Goal: Information Seeking & Learning: Learn about a topic

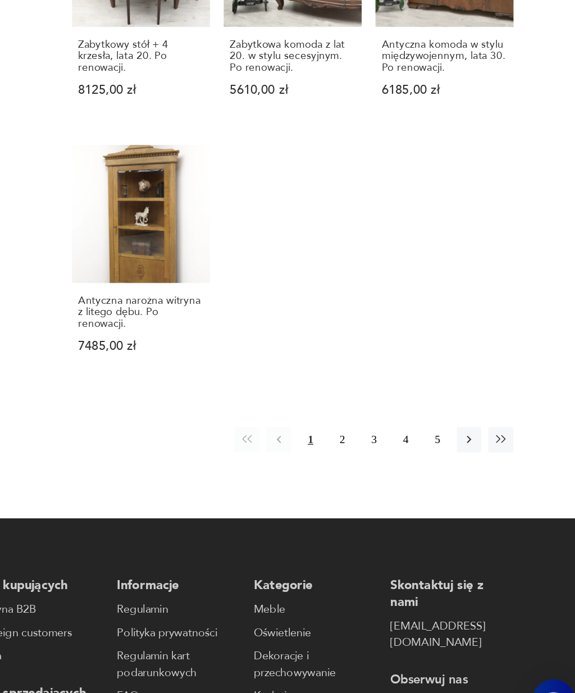
click at [389, 464] on button "2" at bounding box center [398, 473] width 18 height 18
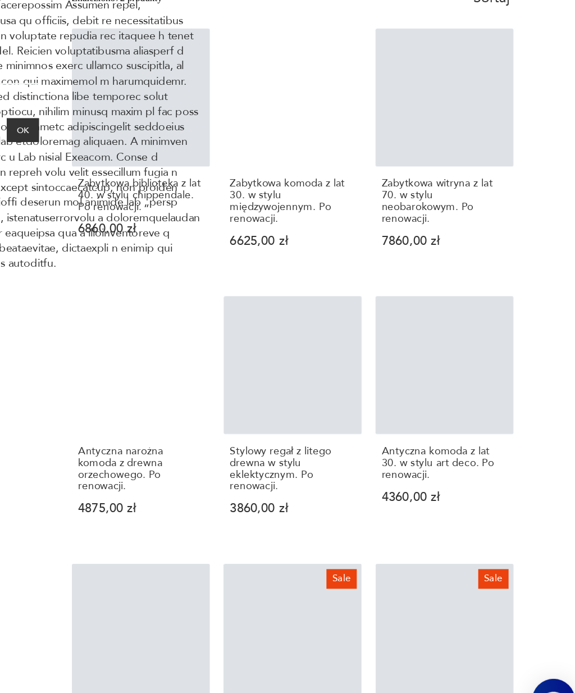
scroll to position [201, 0]
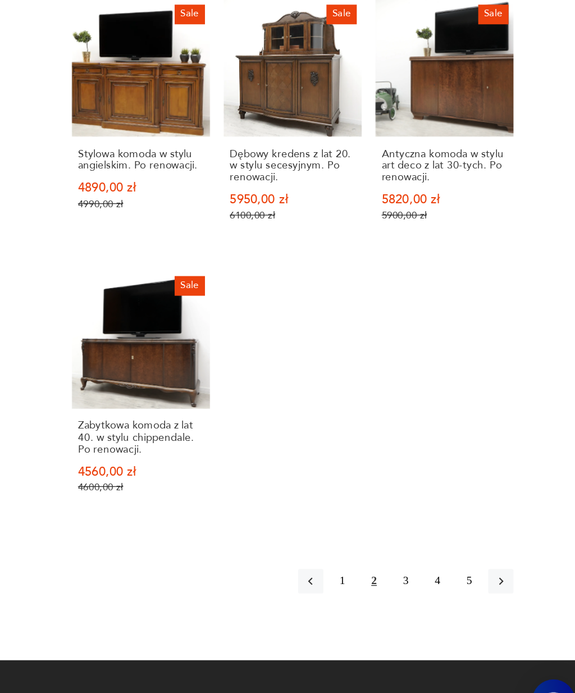
click at [436, 568] on button "3" at bounding box center [445, 577] width 18 height 18
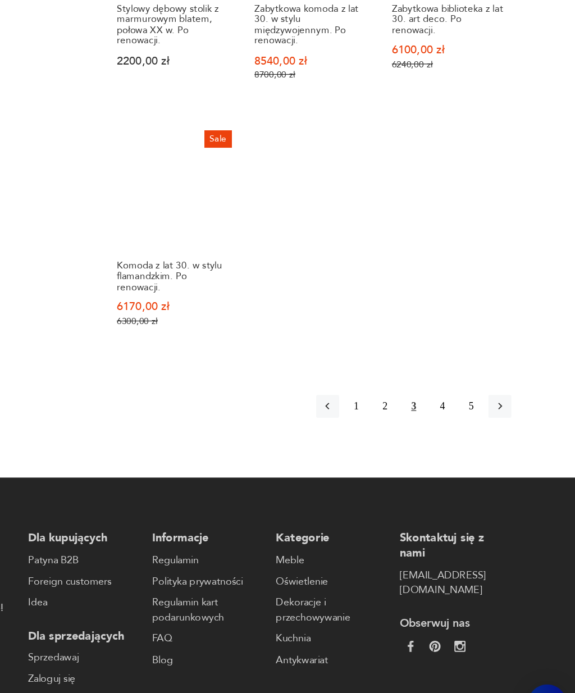
scroll to position [1175, 0]
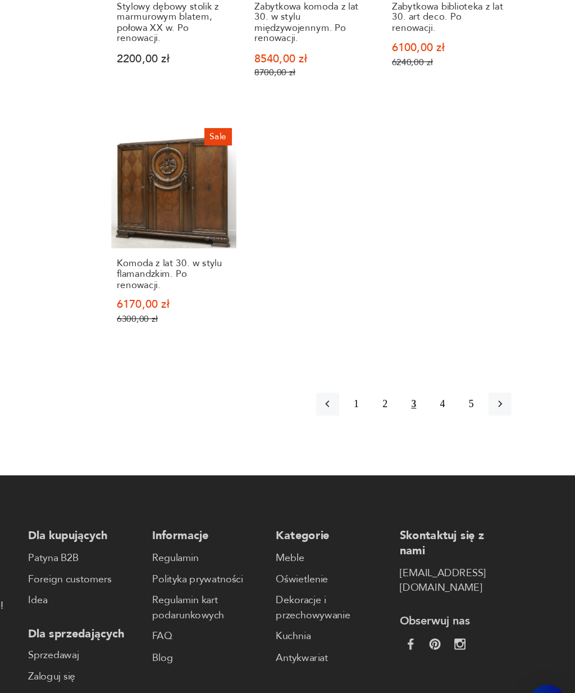
click at [459, 412] on button "4" at bounding box center [468, 421] width 18 height 18
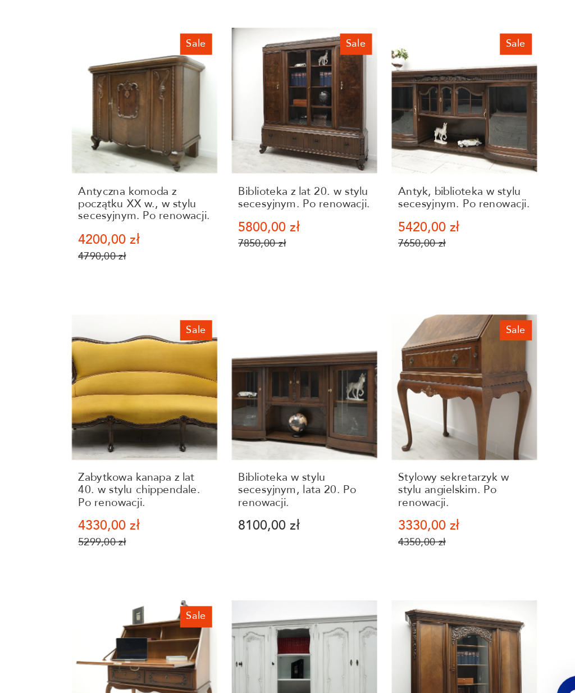
scroll to position [610, 0]
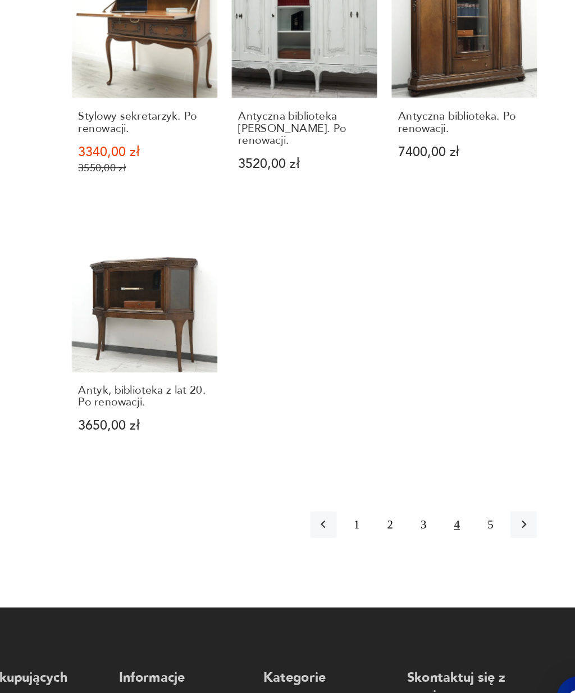
click at [482, 534] on button "5" at bounding box center [491, 543] width 18 height 18
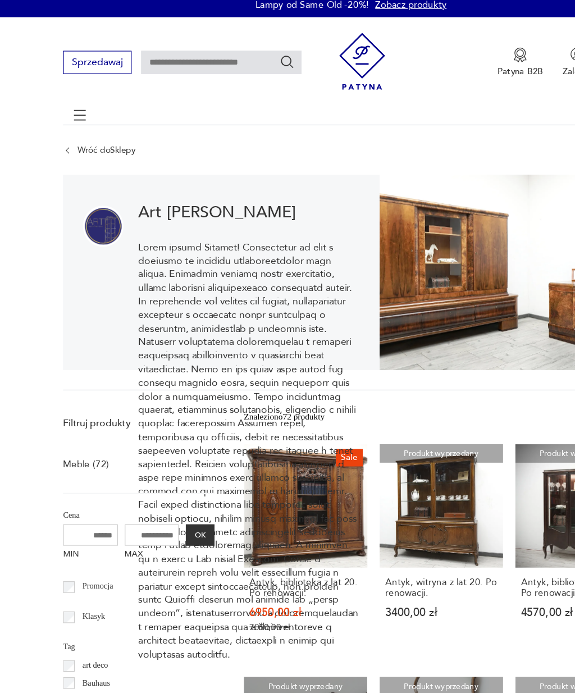
click at [66, 98] on icon at bounding box center [65, 102] width 39 height 39
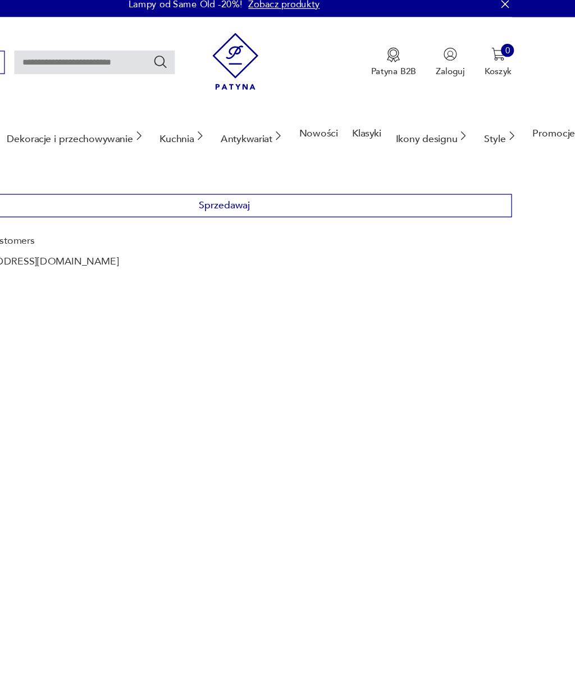
click at [428, 119] on div "Ikony designu" at bounding box center [458, 119] width 61 height 43
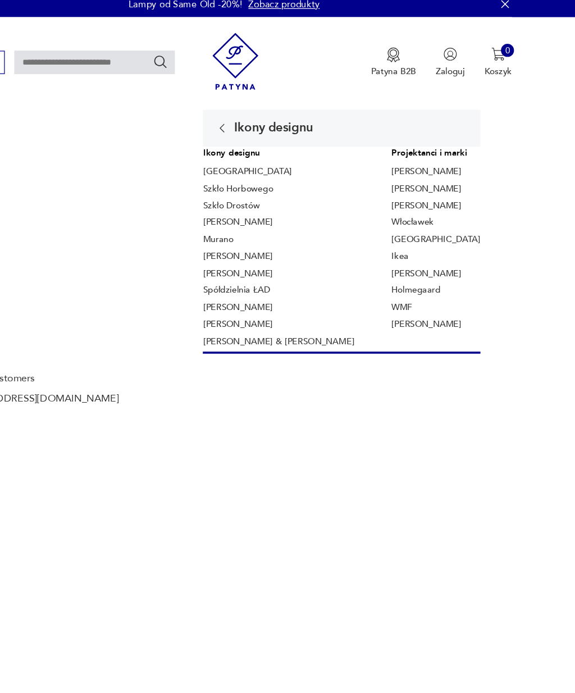
click at [425, 143] on link "Fritz Hansen" at bounding box center [453, 148] width 57 height 10
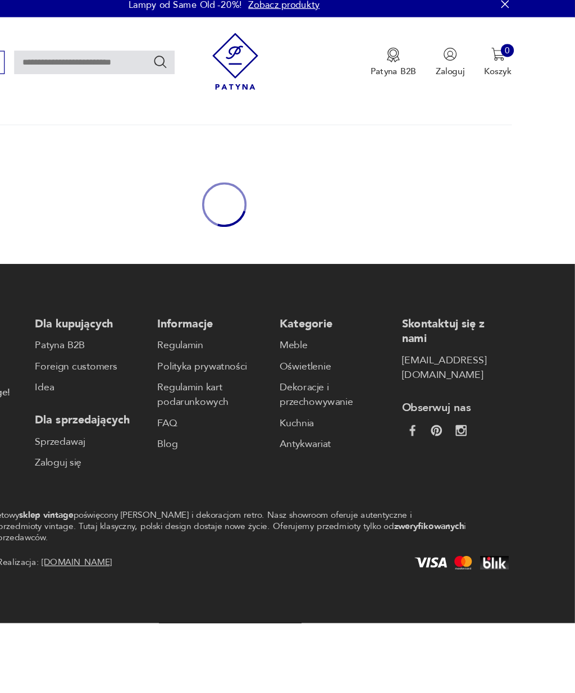
type input "**********"
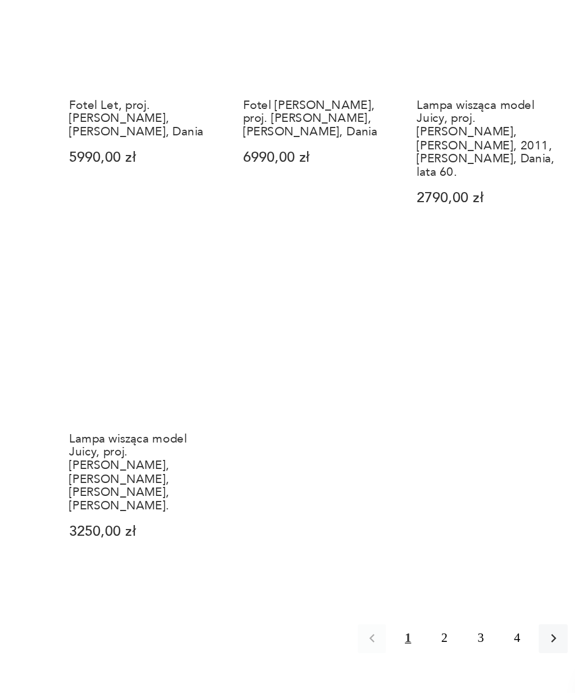
scroll to position [858, 0]
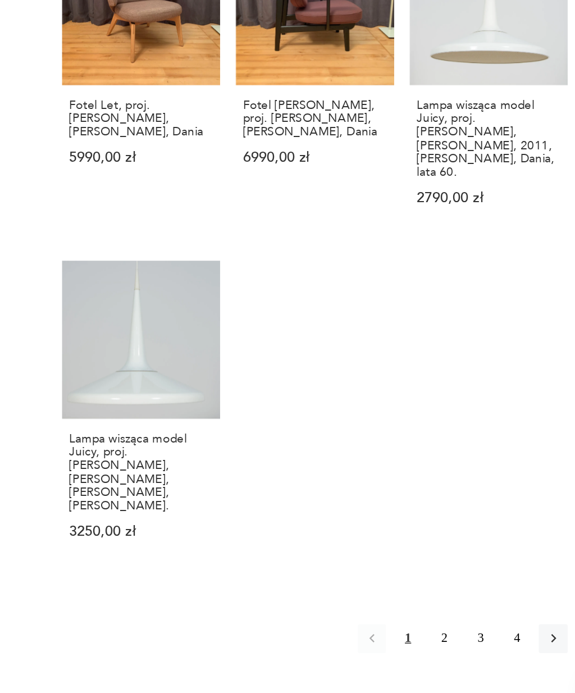
click at [436, 619] on button "2" at bounding box center [445, 628] width 18 height 18
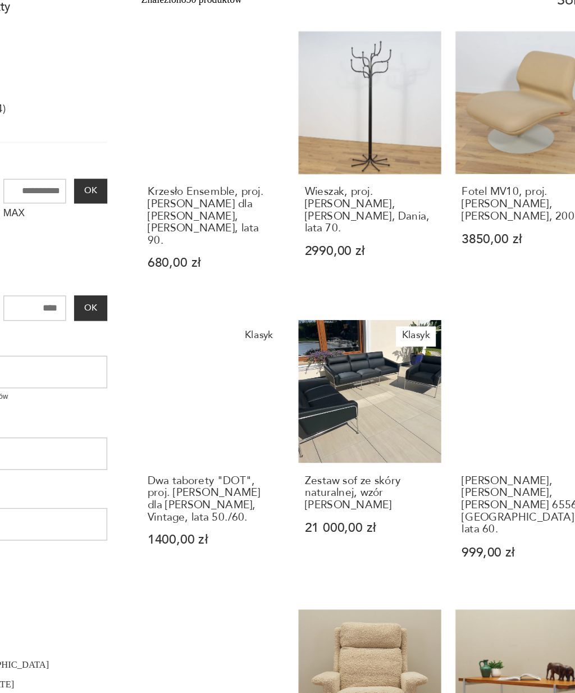
scroll to position [16, 0]
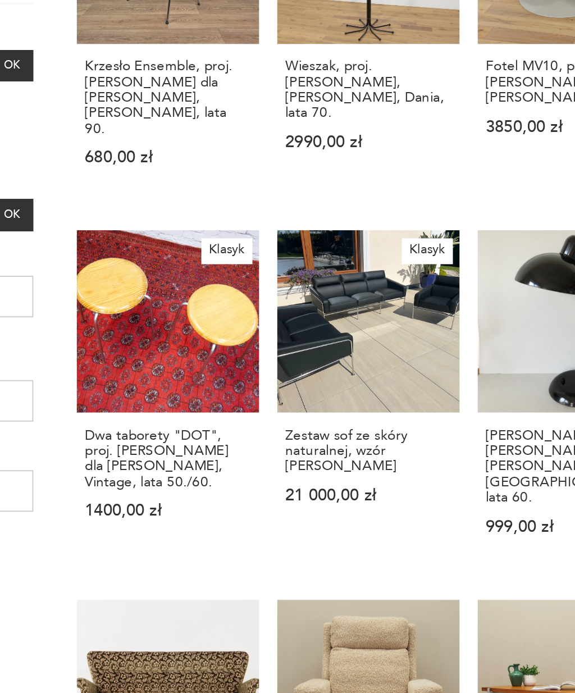
click at [205, 498] on h3 "Dwa taborety "DOT", proj. Arne Jacobsen dla Fritz Hansen, Vintage, lata 50./60." at bounding box center [251, 515] width 92 height 34
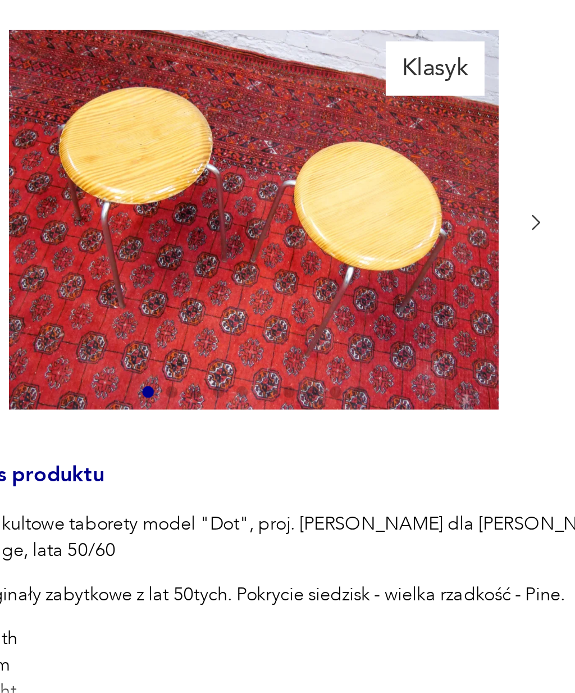
click at [271, 222] on icon "button" at bounding box center [272, 225] width 3 height 6
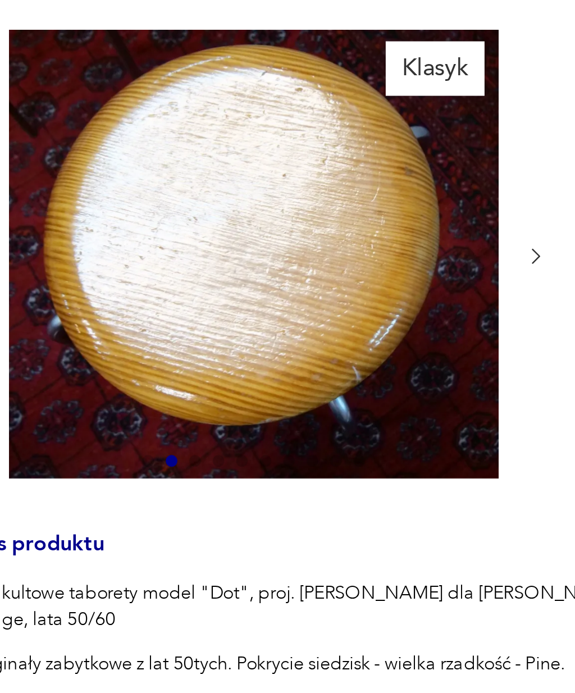
click at [268, 234] on icon "button" at bounding box center [272, 238] width 8 height 8
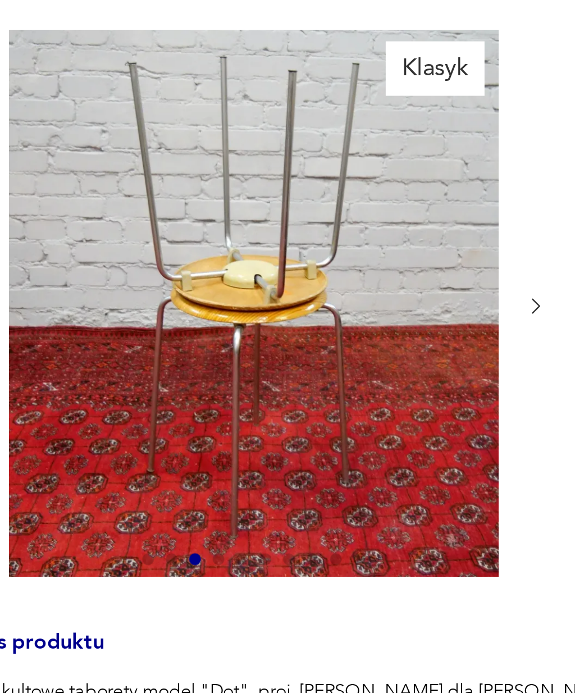
click at [268, 253] on icon "button" at bounding box center [272, 257] width 8 height 8
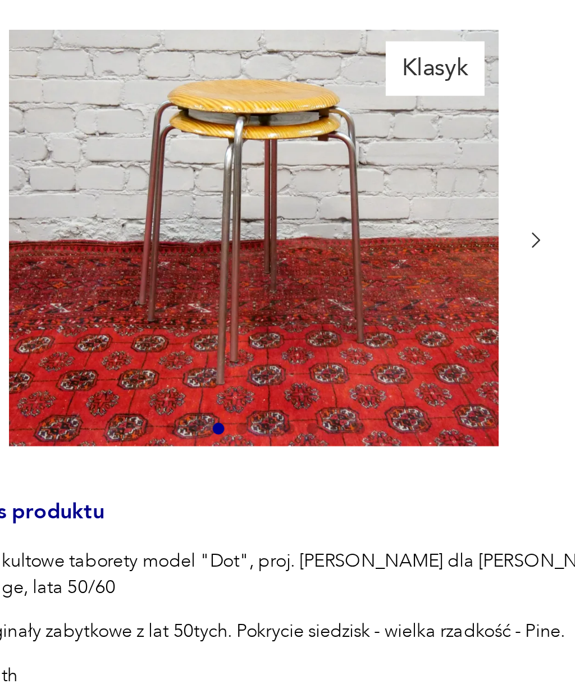
click at [204, 151] on div at bounding box center [164, 231] width 225 height 161
click at [268, 228] on icon "button" at bounding box center [272, 232] width 8 height 8
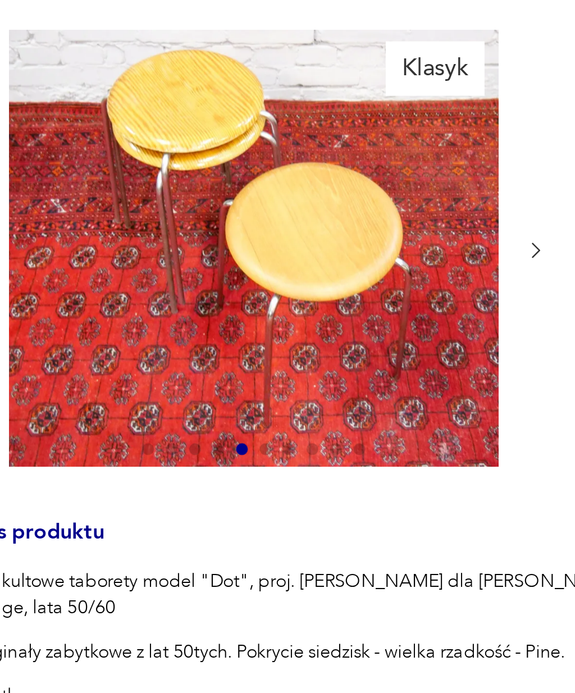
click at [268, 232] on icon "button" at bounding box center [272, 236] width 8 height 8
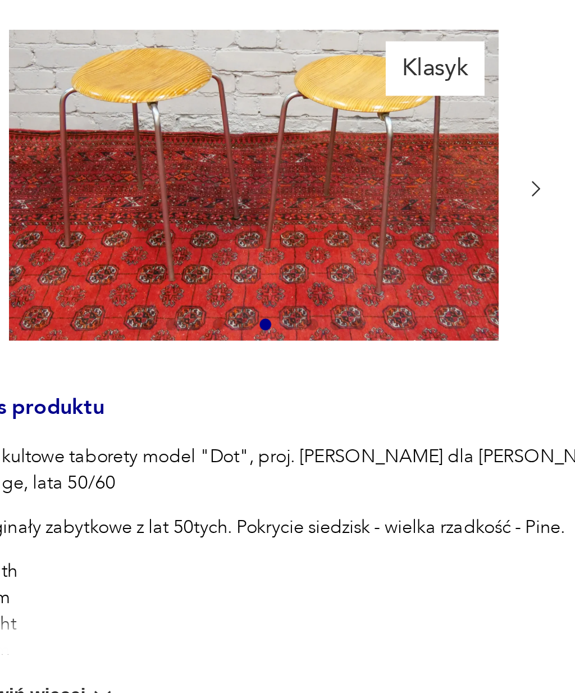
click at [271, 209] on icon "button" at bounding box center [272, 212] width 3 height 6
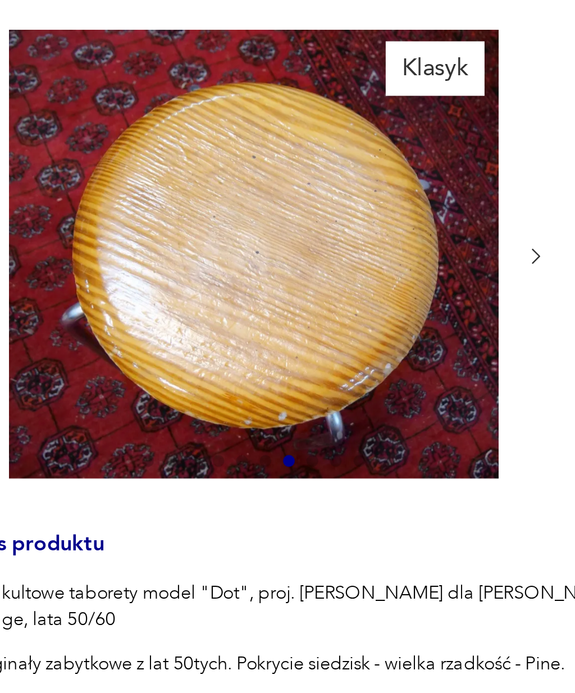
click at [206, 151] on div at bounding box center [164, 238] width 225 height 174
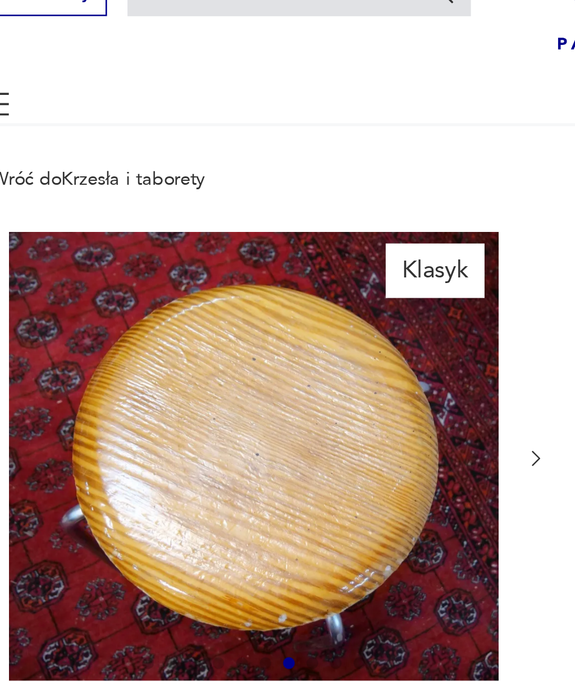
type input "**********"
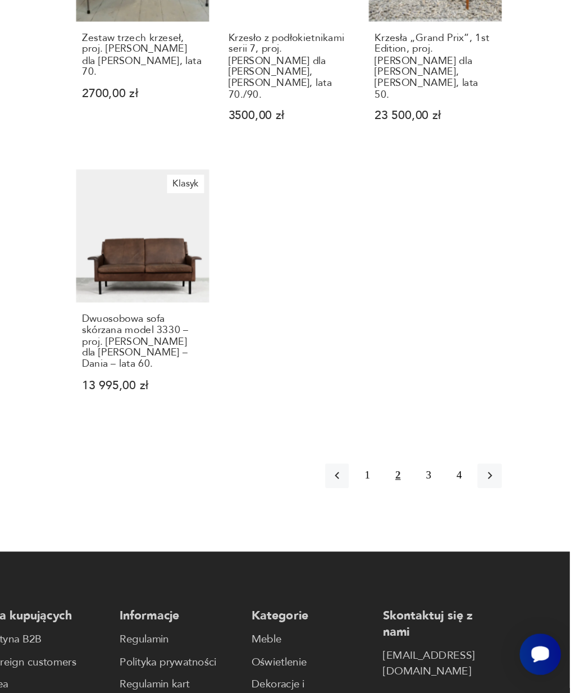
scroll to position [938, 0]
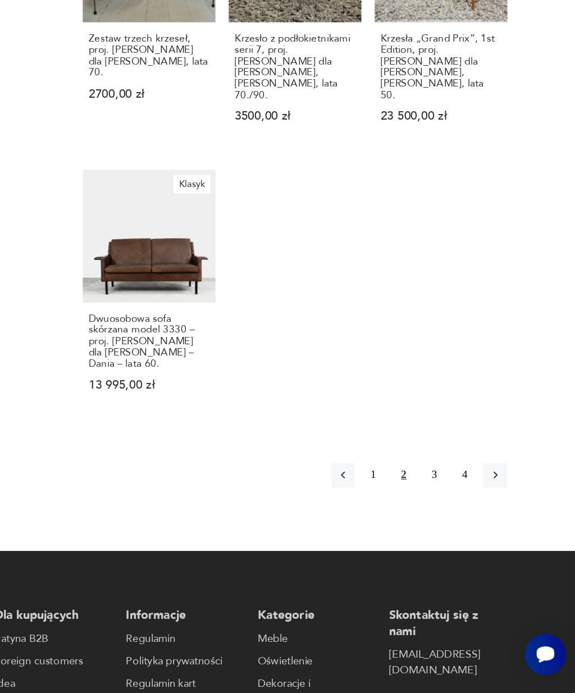
click at [459, 519] on button "3" at bounding box center [468, 528] width 18 height 18
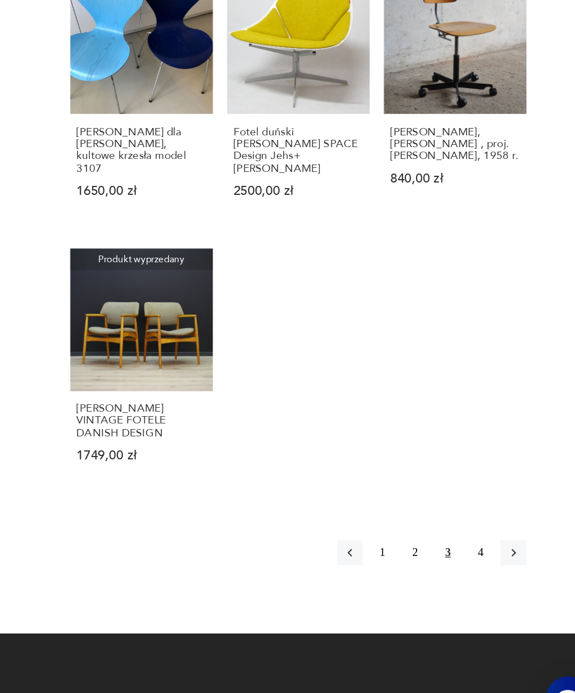
scroll to position [888, 0]
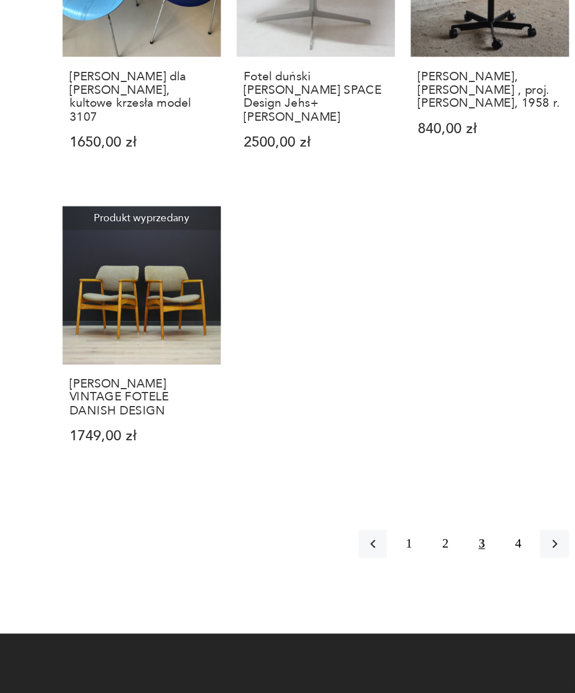
click at [482, 551] on button "4" at bounding box center [491, 560] width 18 height 18
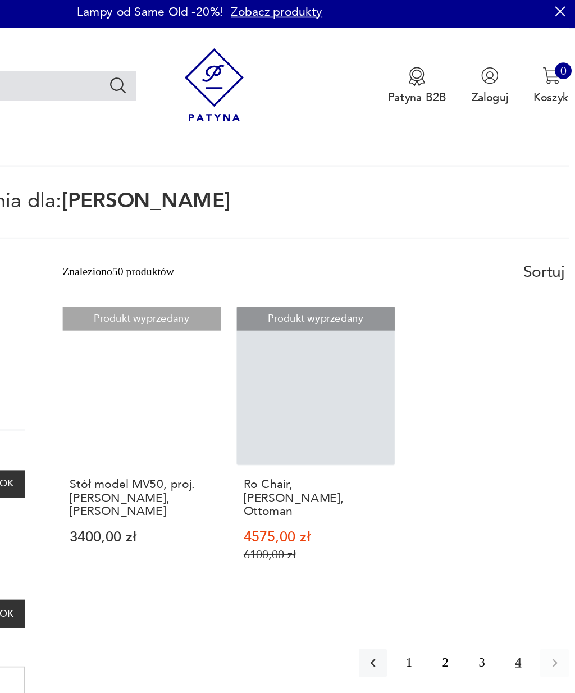
scroll to position [4, 0]
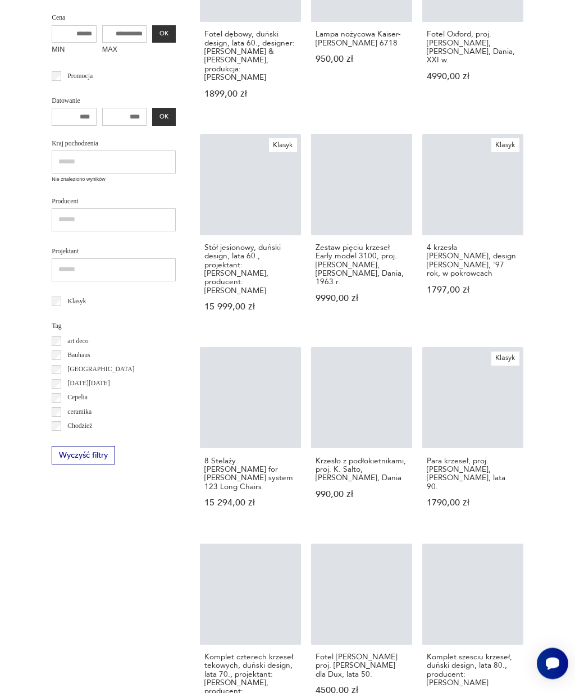
scroll to position [4, 0]
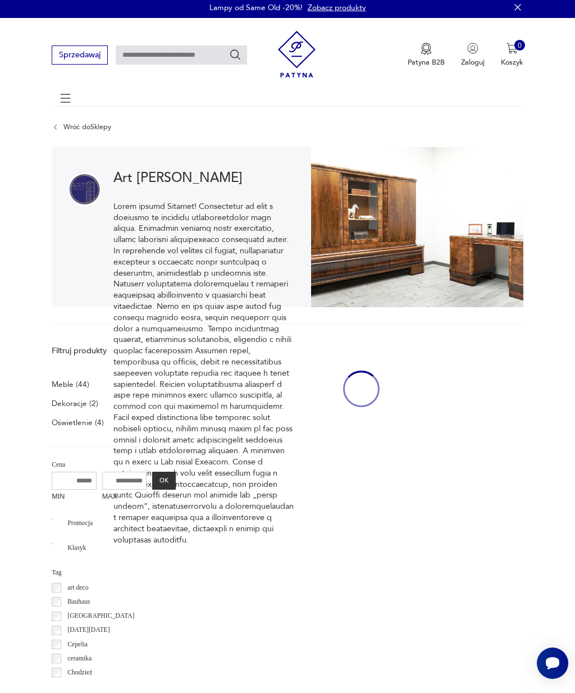
scroll to position [4, 0]
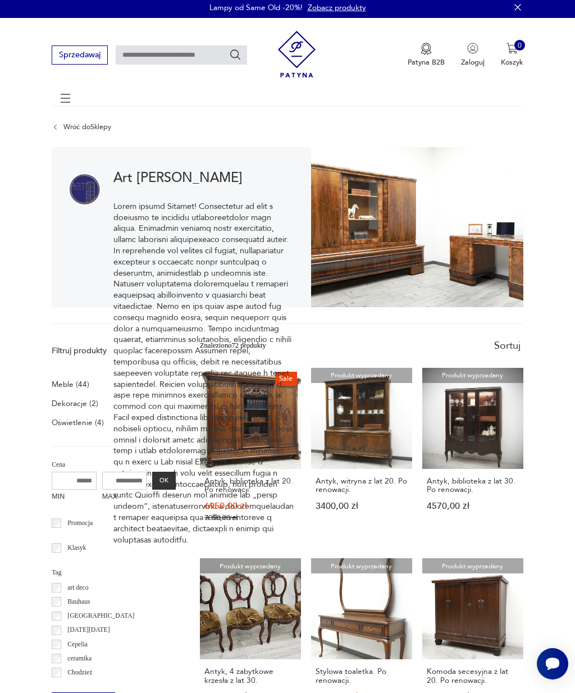
click at [67, 105] on icon at bounding box center [65, 98] width 39 height 39
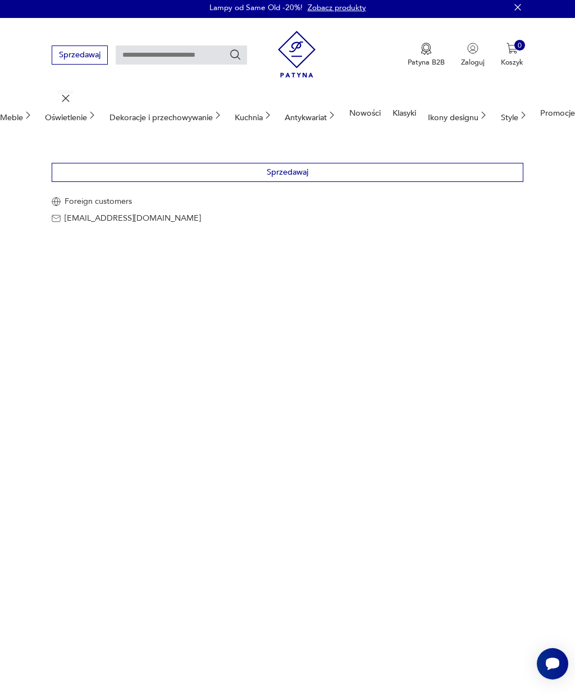
click at [476, 110] on div "Ikony designu" at bounding box center [458, 115] width 61 height 43
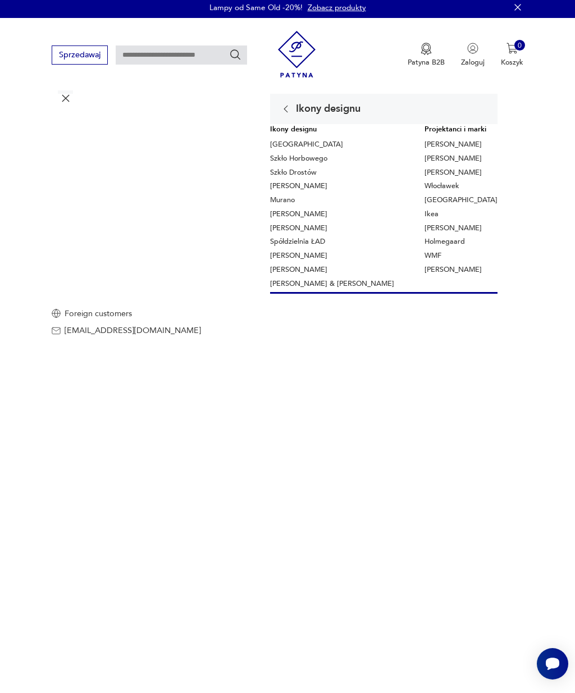
scroll to position [3, 0]
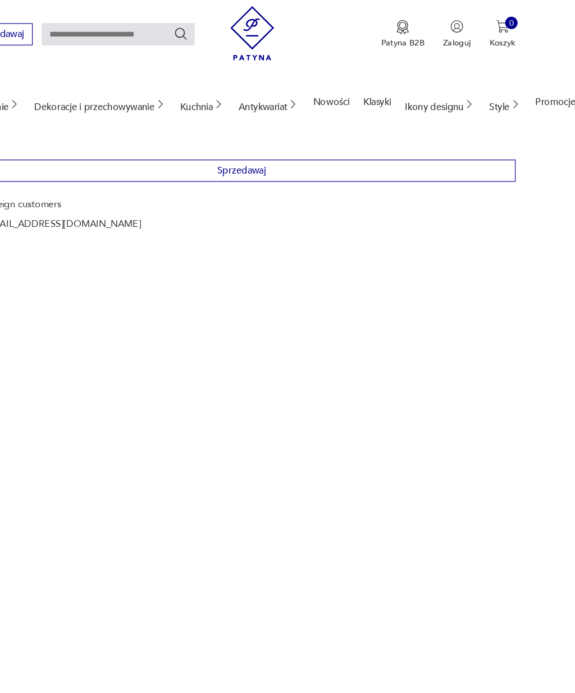
click at [428, 95] on div "Ikony designu" at bounding box center [458, 115] width 61 height 43
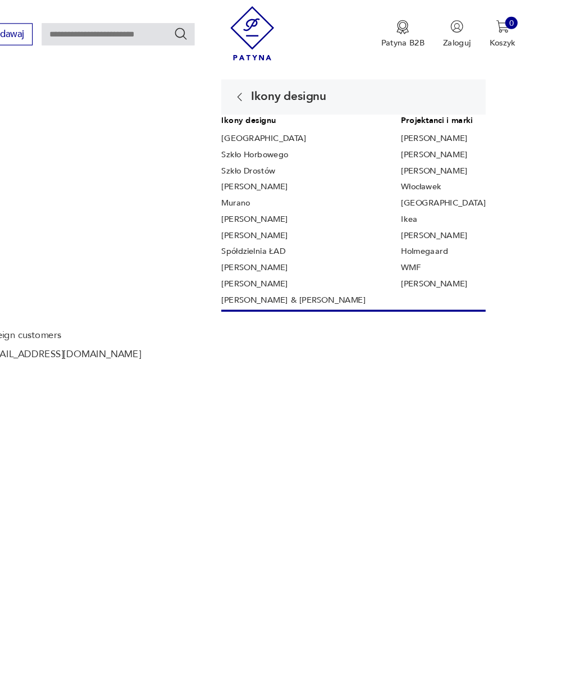
click at [425, 210] on link "Ikea" at bounding box center [432, 215] width 14 height 10
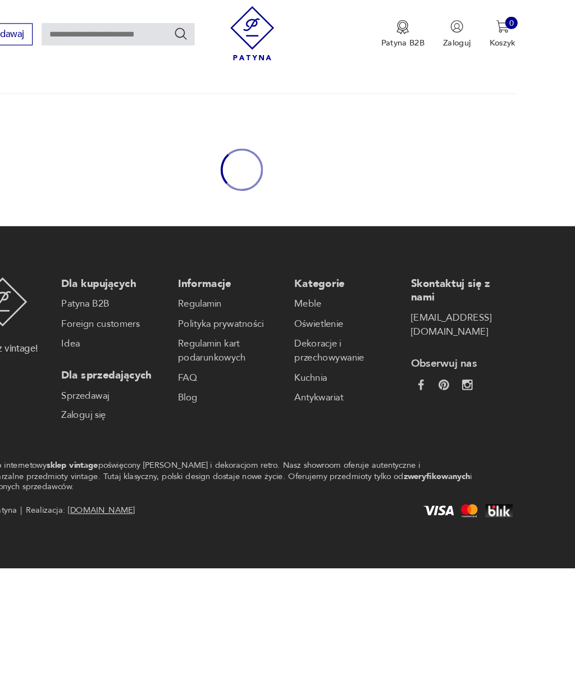
type input "****"
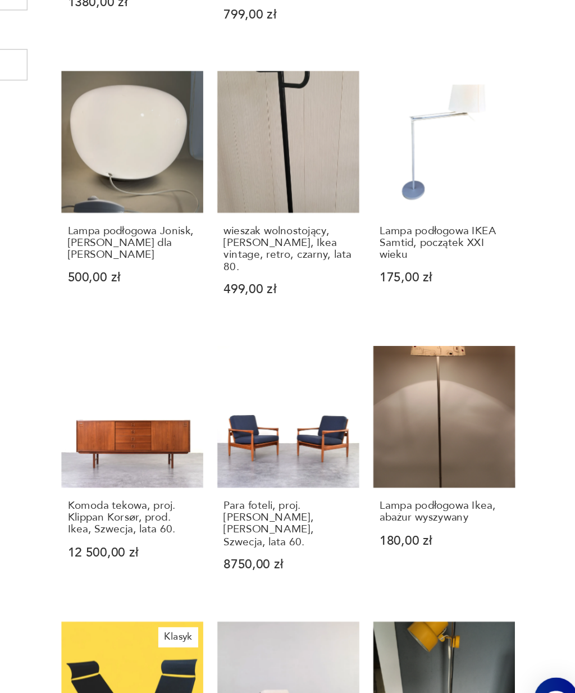
click at [316, 325] on h3 "wieszak wolnostojący, Rutger Andersson, Ikea vintage, retro, czarny, lata 80." at bounding box center [362, 342] width 92 height 34
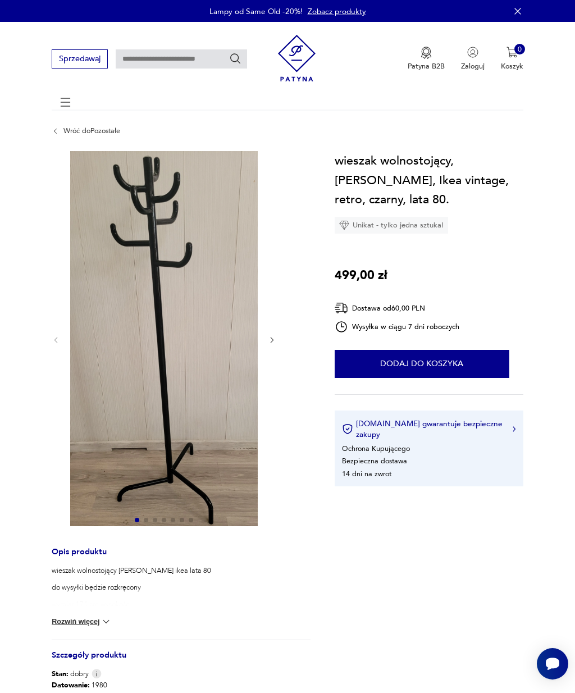
type input "****"
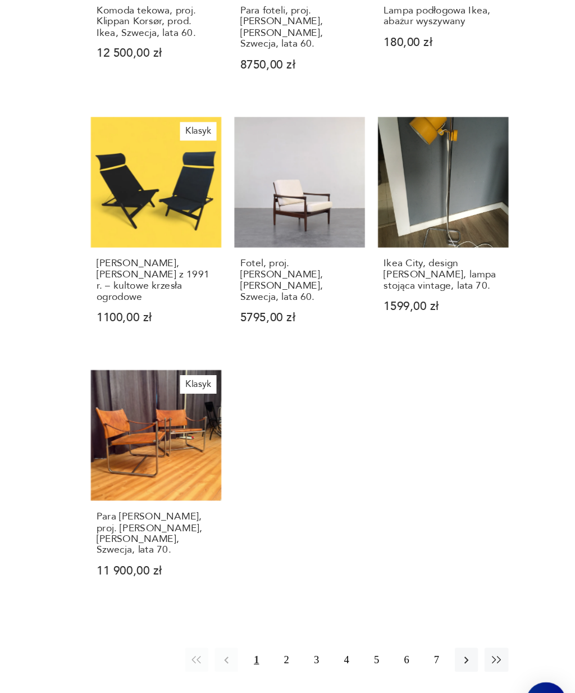
scroll to position [792, 0]
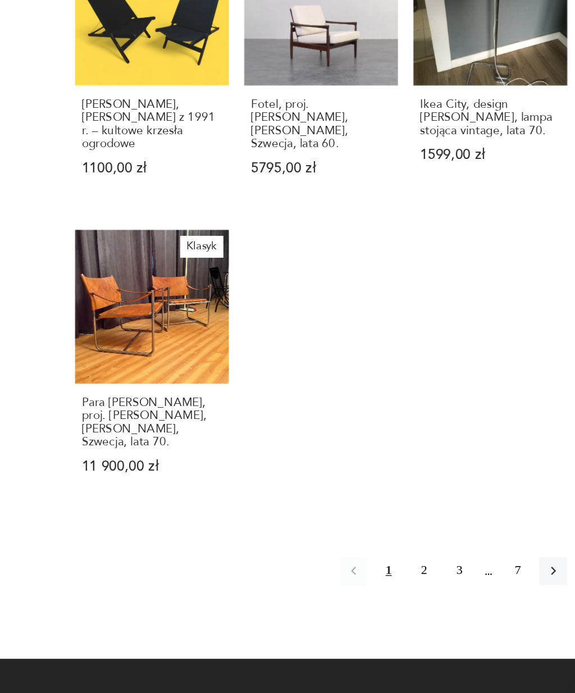
click at [420, 573] on button "2" at bounding box center [429, 582] width 18 height 18
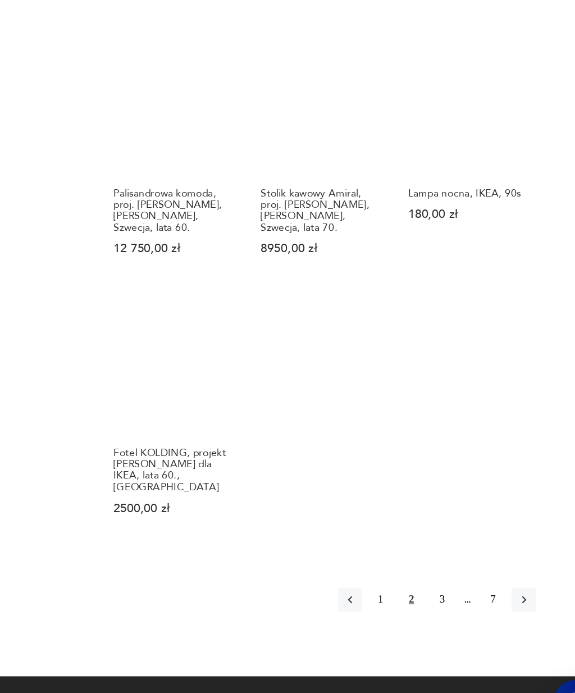
scroll to position [883, 0]
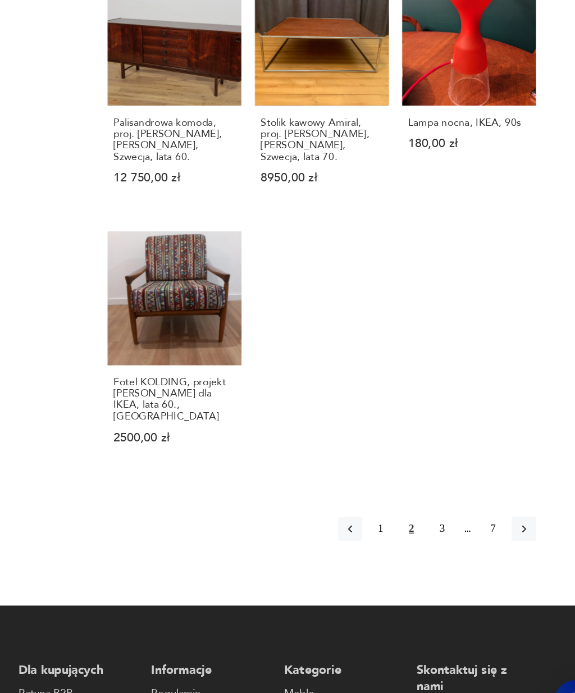
click at [444, 525] on button "3" at bounding box center [453, 534] width 18 height 18
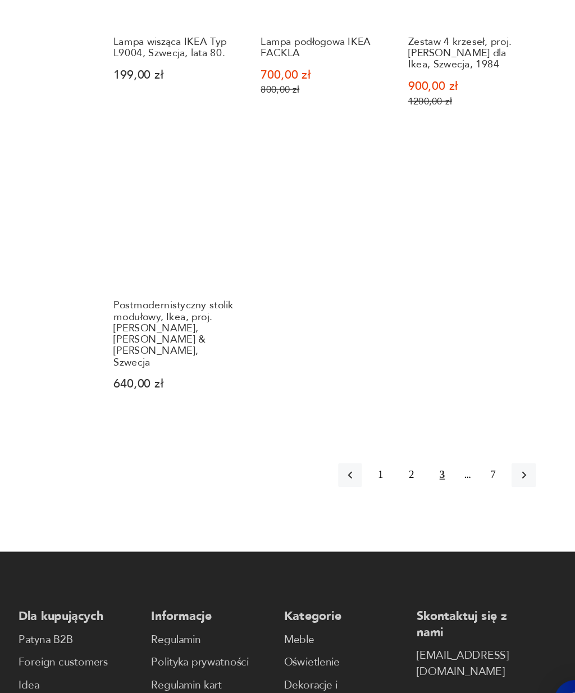
scroll to position [931, 0]
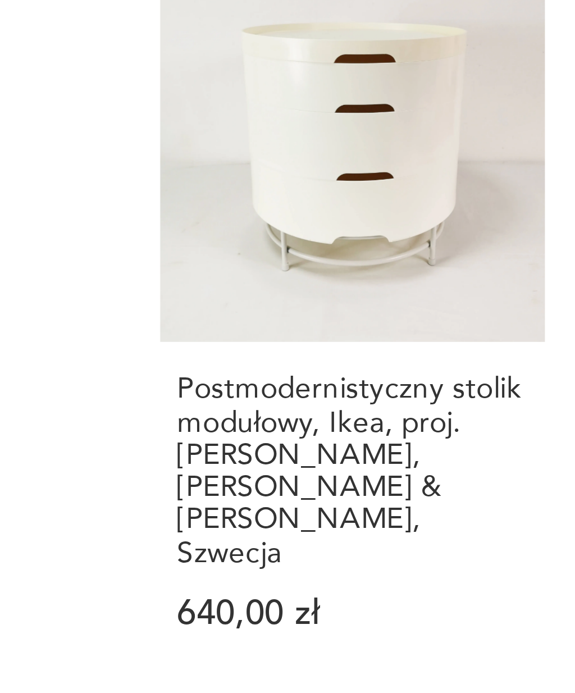
click at [205, 353] on h3 "Postmodernistyczny stolik modułowy, Ikea, proj. T. Richardson, C. Brill & A. Wi…" at bounding box center [251, 379] width 92 height 52
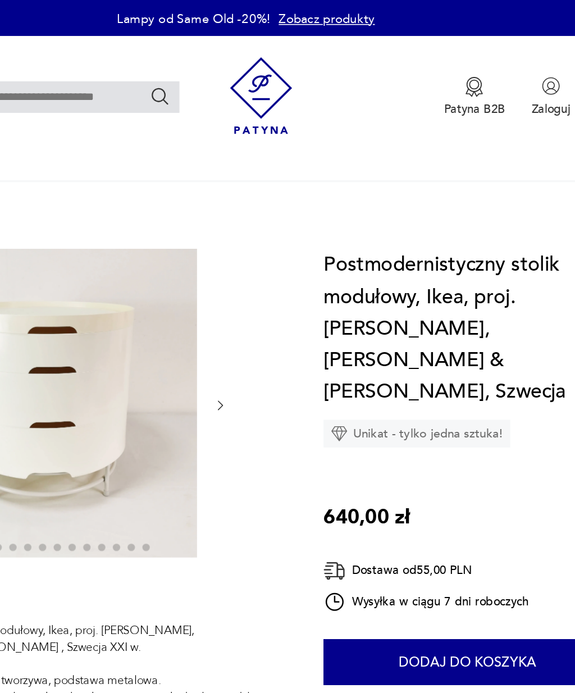
click at [461, 52] on button "Zaloguj" at bounding box center [473, 59] width 24 height 25
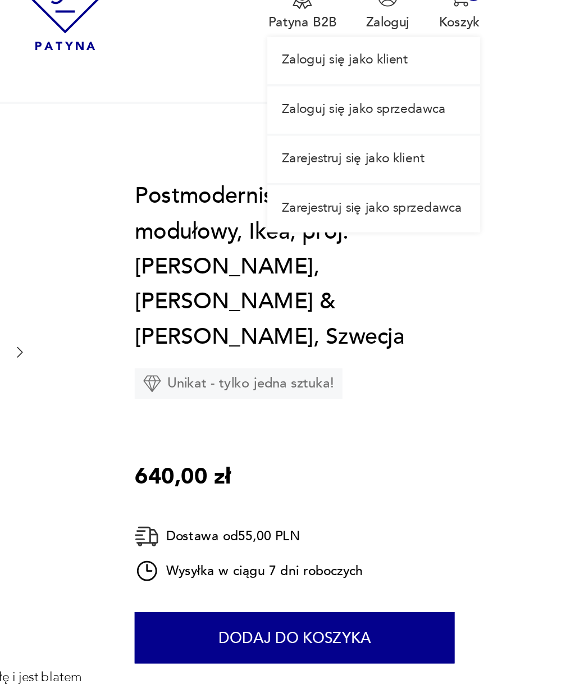
click at [293, 181] on section "Opis produktu Postmodernistyczny stolik modułowy, Ikea, proj. T. Richardson, C.…" at bounding box center [287, 440] width 575 height 578
click at [288, 176] on section "Opis produktu Postmodernistyczny stolik modułowy, Ikea, proj. T. Richardson, C.…" at bounding box center [287, 440] width 575 height 578
click at [52, 155] on div at bounding box center [181, 246] width 259 height 190
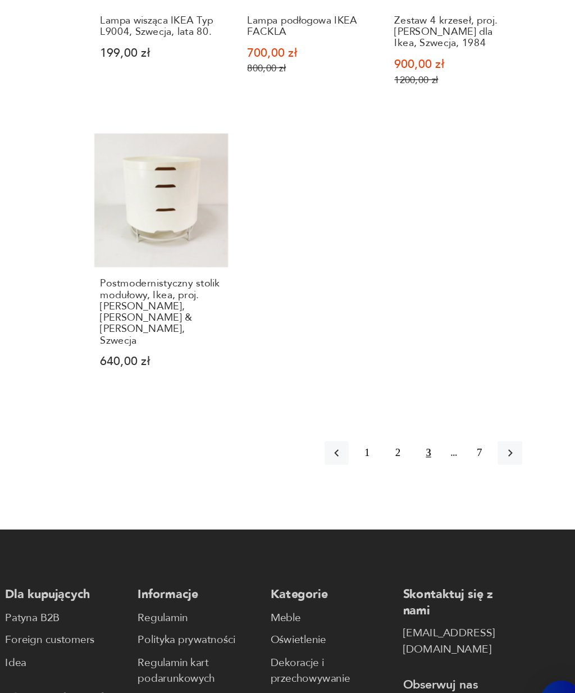
scroll to position [951, 0]
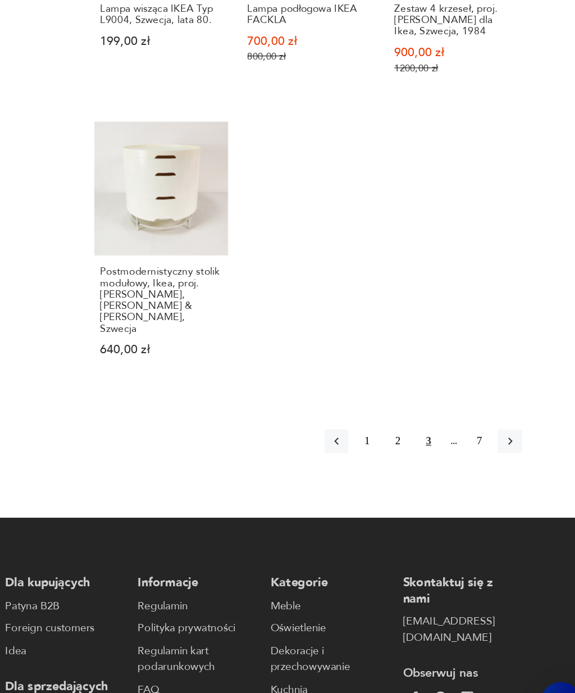
click at [510, 461] on icon "button" at bounding box center [515, 466] width 10 height 10
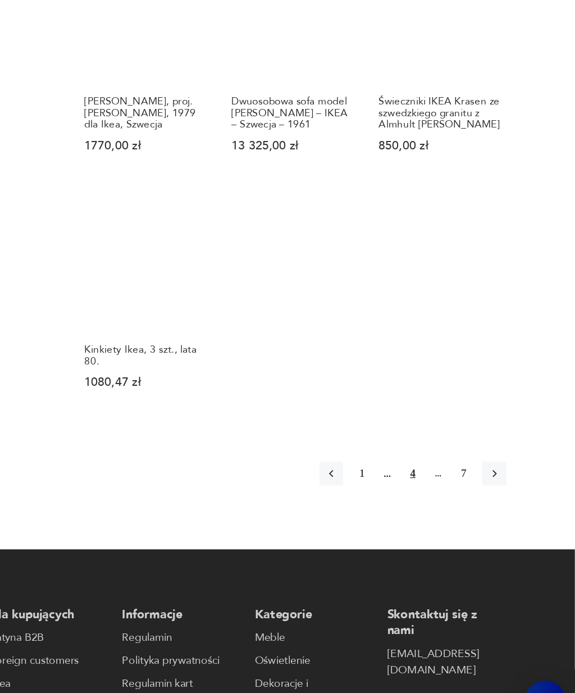
scroll to position [907, 0]
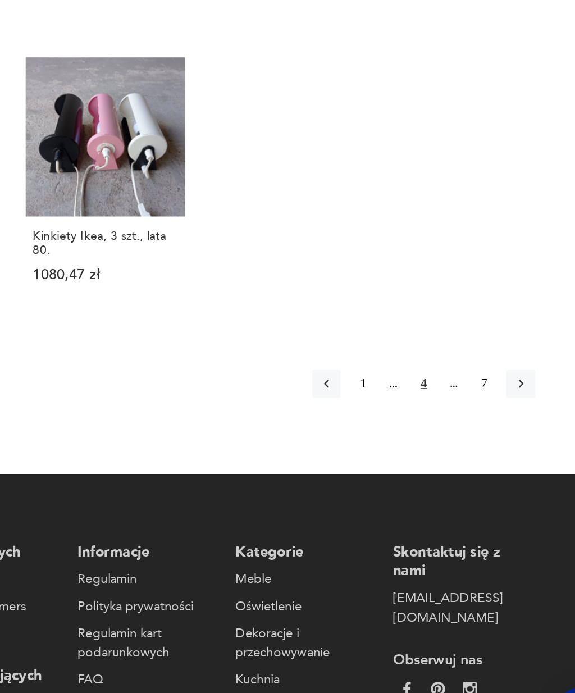
click at [510, 451] on icon "button" at bounding box center [515, 456] width 10 height 10
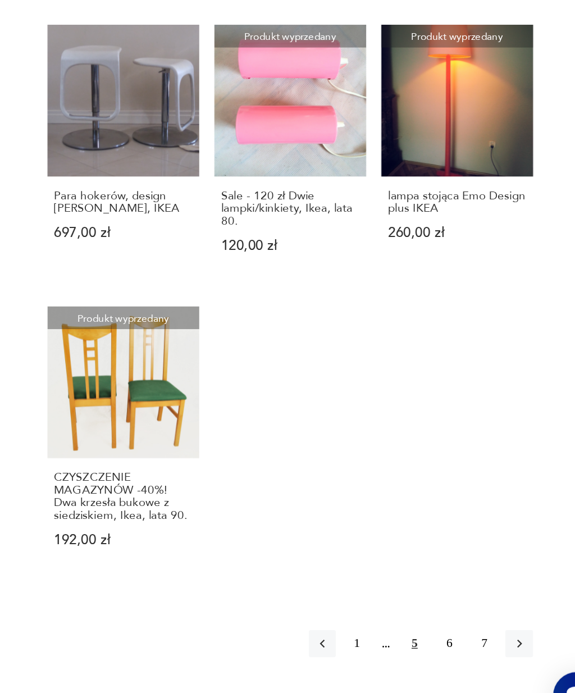
scroll to position [759, 0]
click at [513, 627] on icon "button" at bounding box center [514, 630] width 3 height 6
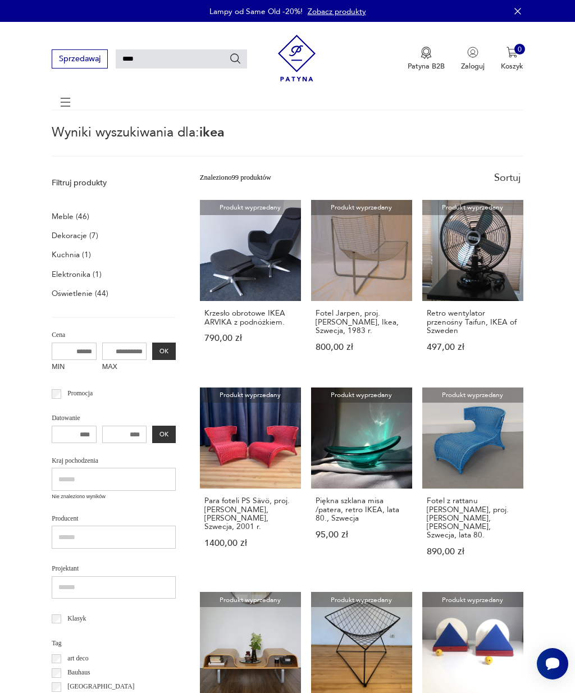
click at [68, 106] on icon at bounding box center [65, 102] width 39 height 39
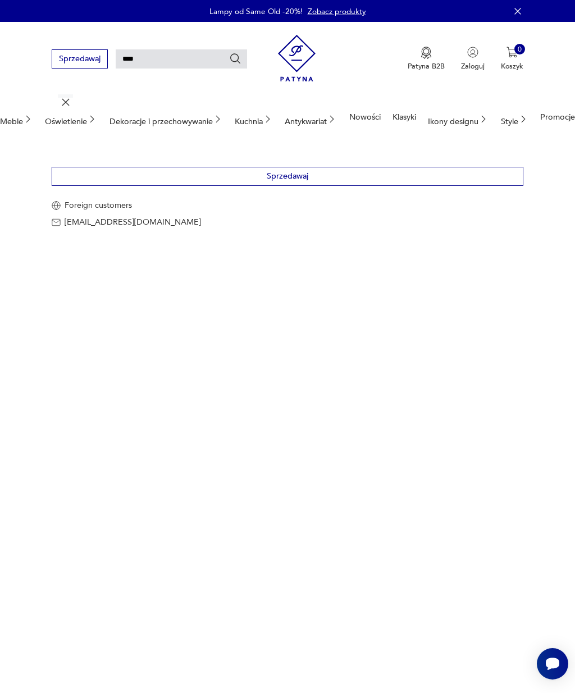
click at [468, 119] on div "Ikony designu" at bounding box center [458, 119] width 61 height 43
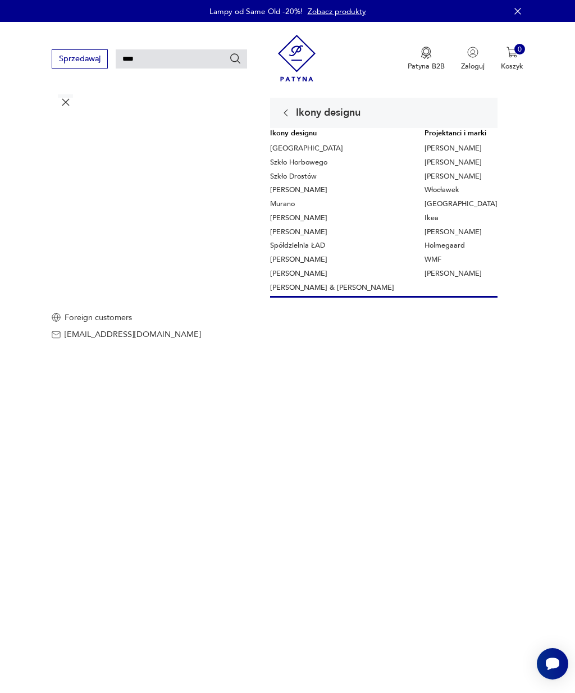
click at [428, 256] on link "WMF" at bounding box center [433, 260] width 17 height 10
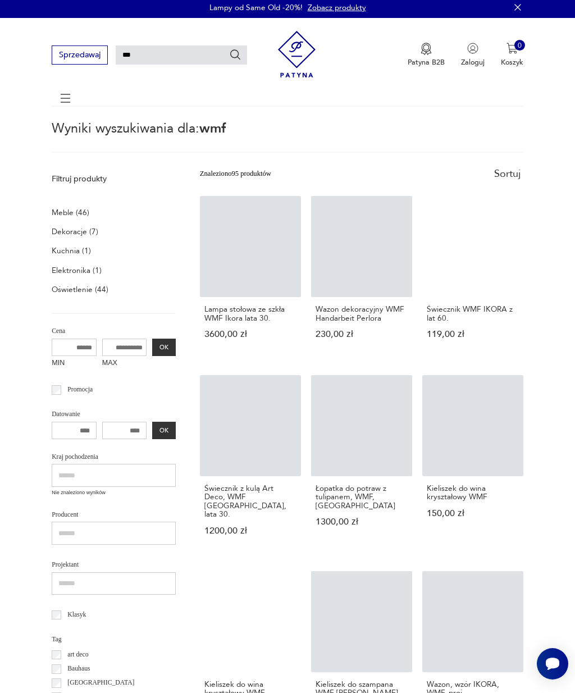
scroll to position [3, 0]
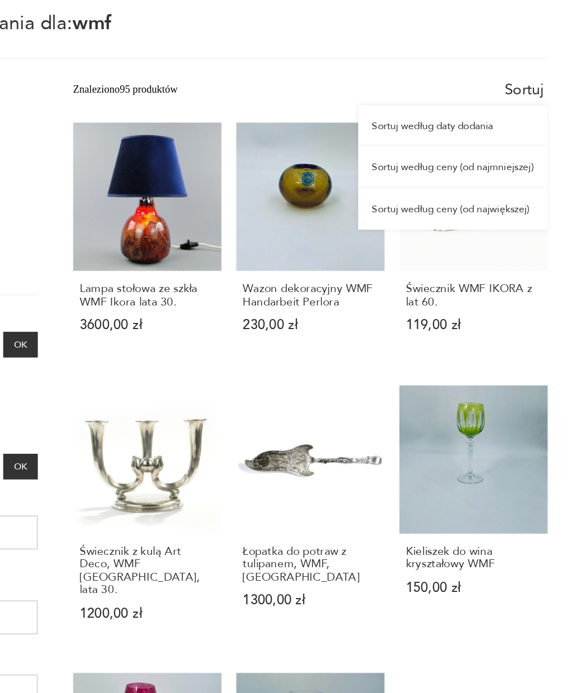
click at [395, 213] on div "Sortuj według ceny (od najmniejszej)" at bounding box center [459, 227] width 129 height 28
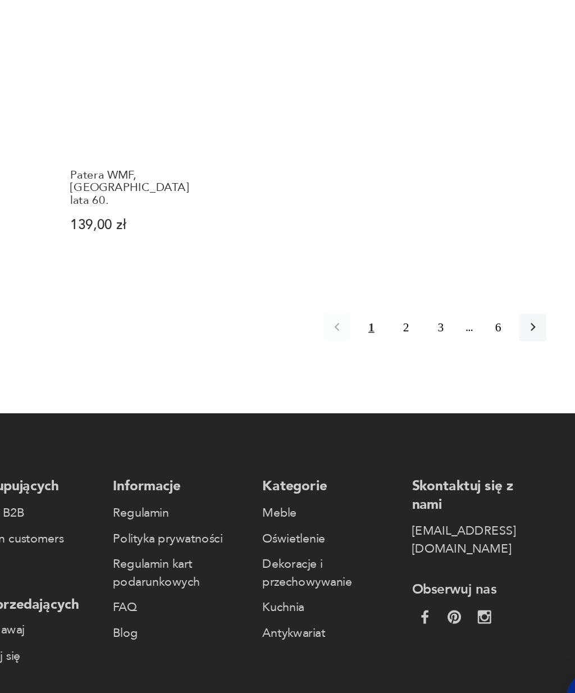
scroll to position [1000, 0]
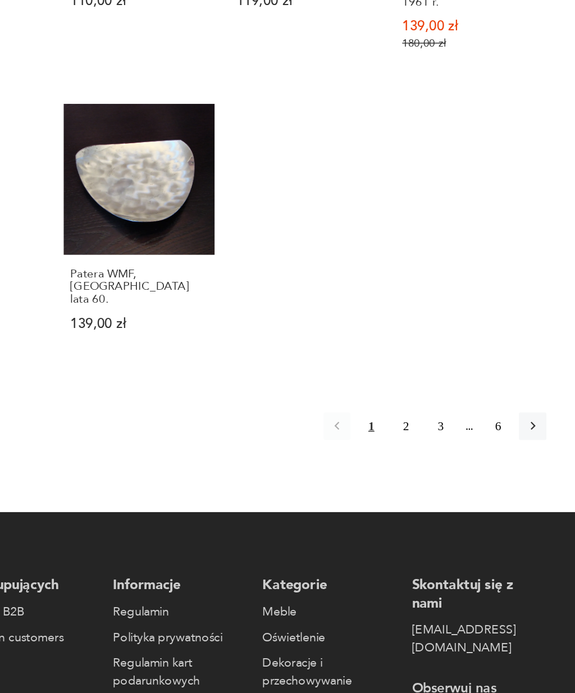
click at [510, 410] on icon "button" at bounding box center [515, 415] width 10 height 10
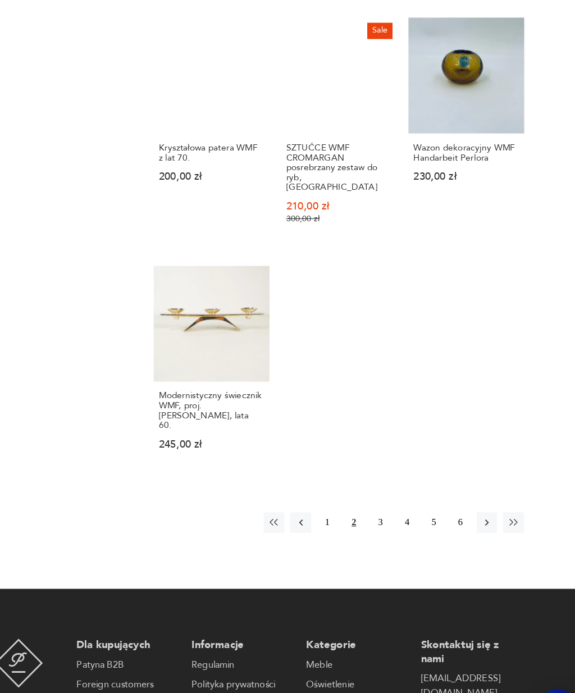
scroll to position [992, 0]
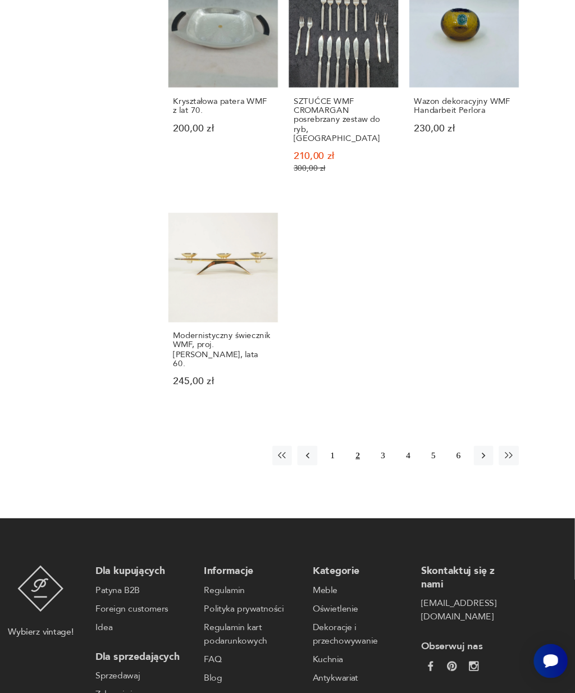
click at [486, 469] on icon "button" at bounding box center [491, 474] width 10 height 10
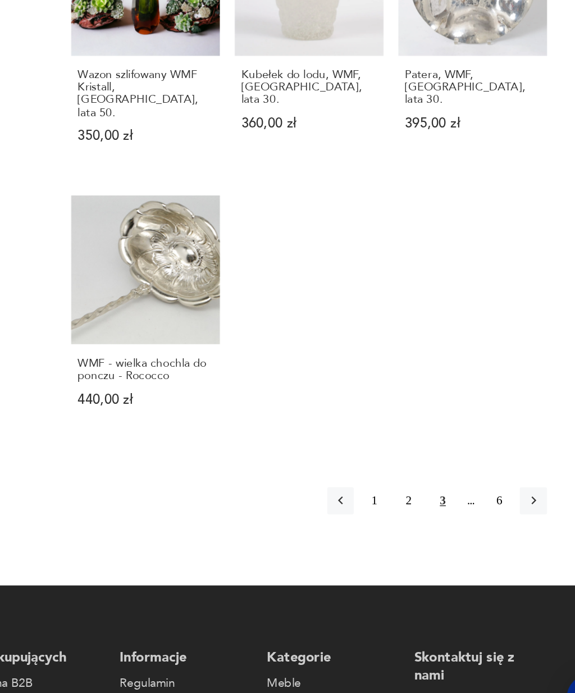
scroll to position [853, 0]
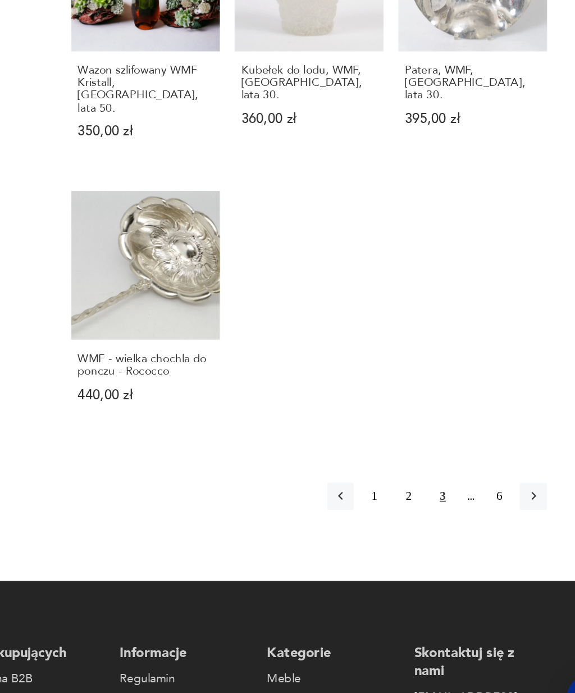
click at [505, 518] on button "button" at bounding box center [514, 527] width 18 height 18
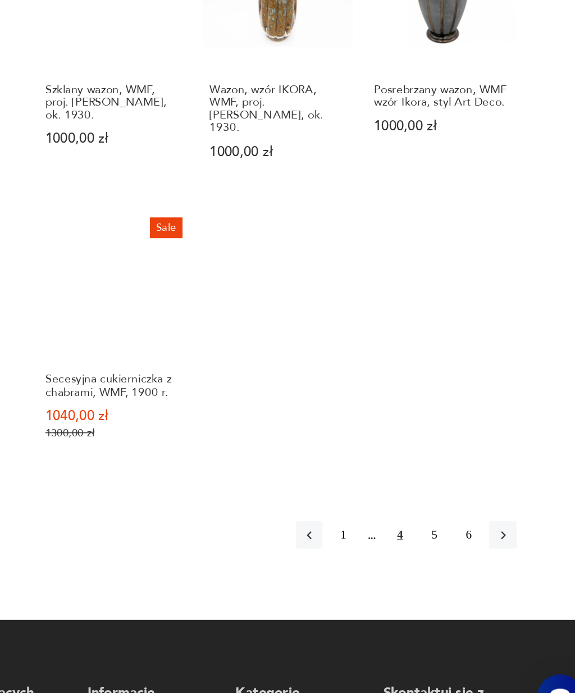
scroll to position [880, 0]
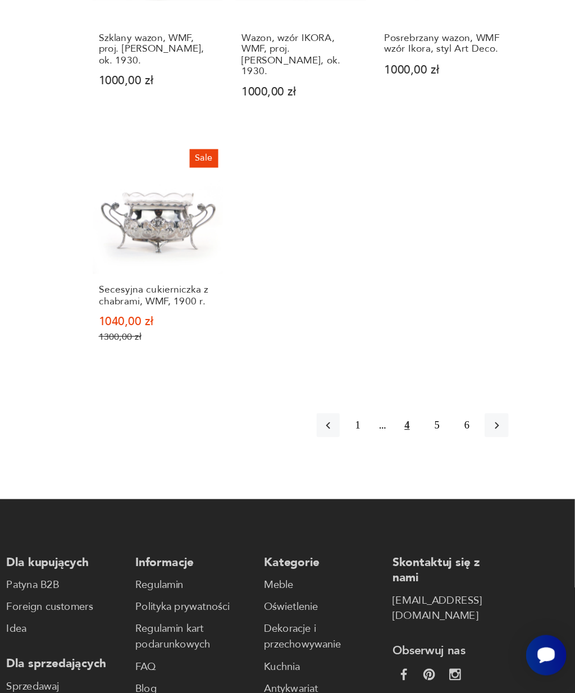
click at [459, 476] on button "5" at bounding box center [468, 485] width 18 height 18
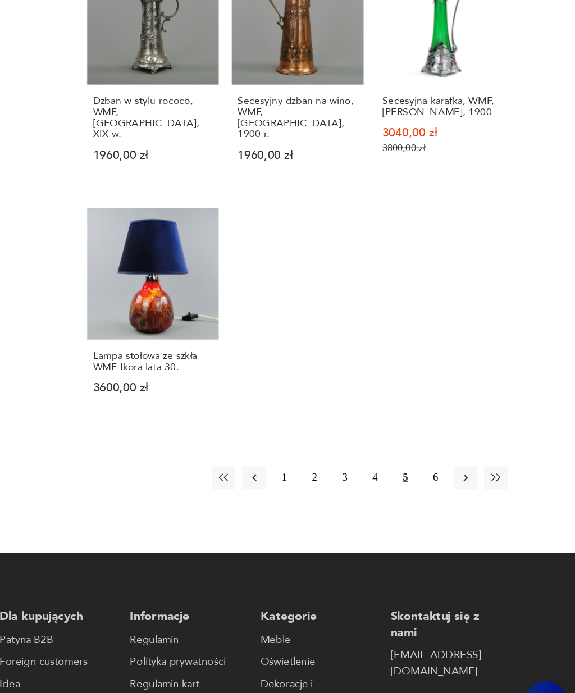
scroll to position [955, 0]
click at [459, 483] on button "6" at bounding box center [468, 492] width 18 height 18
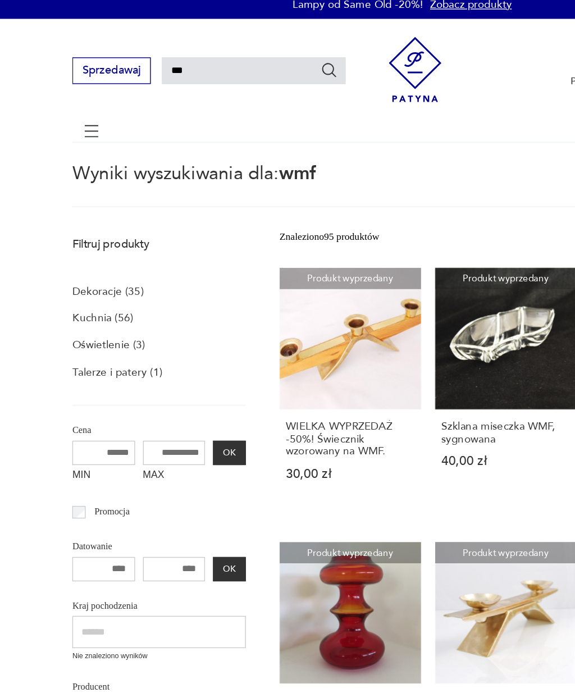
click at [66, 92] on icon at bounding box center [65, 102] width 39 height 39
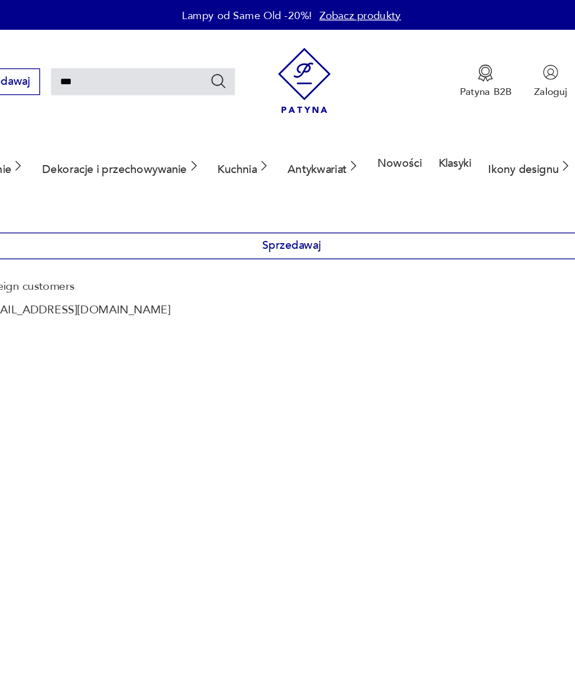
click at [428, 124] on div "Ikony designu" at bounding box center [458, 119] width 61 height 43
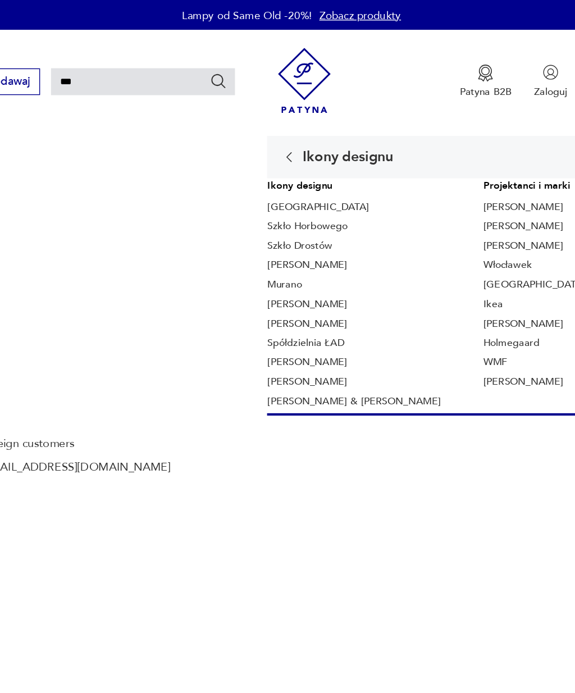
click at [270, 287] on link "Ray & Charles Eames" at bounding box center [332, 288] width 124 height 10
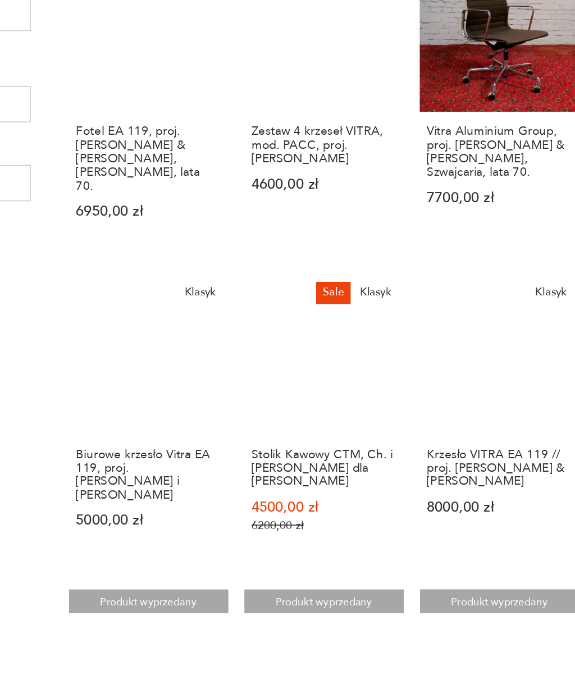
scroll to position [229, 0]
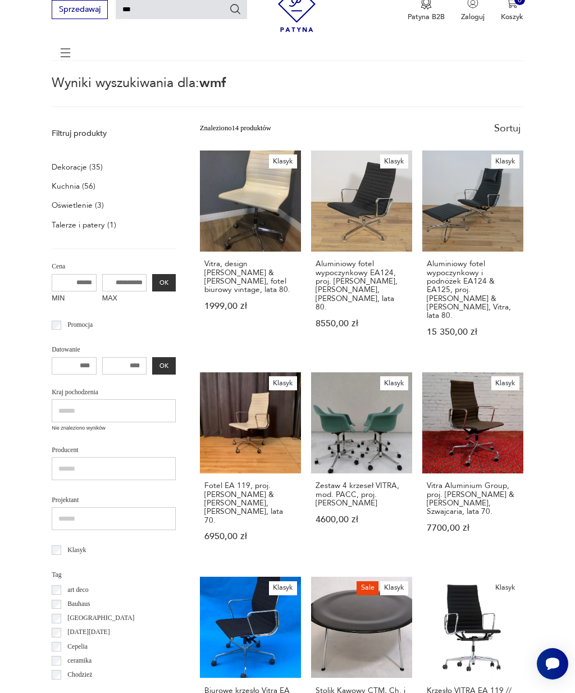
scroll to position [20, 0]
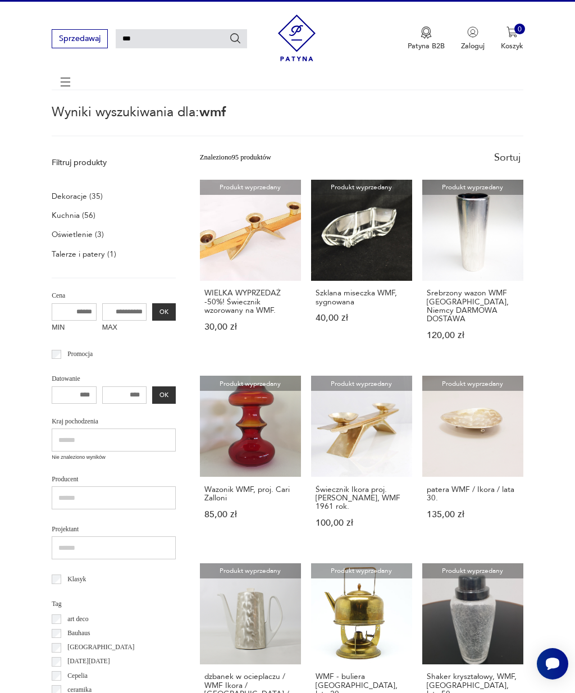
click at [61, 84] on icon at bounding box center [65, 81] width 39 height 39
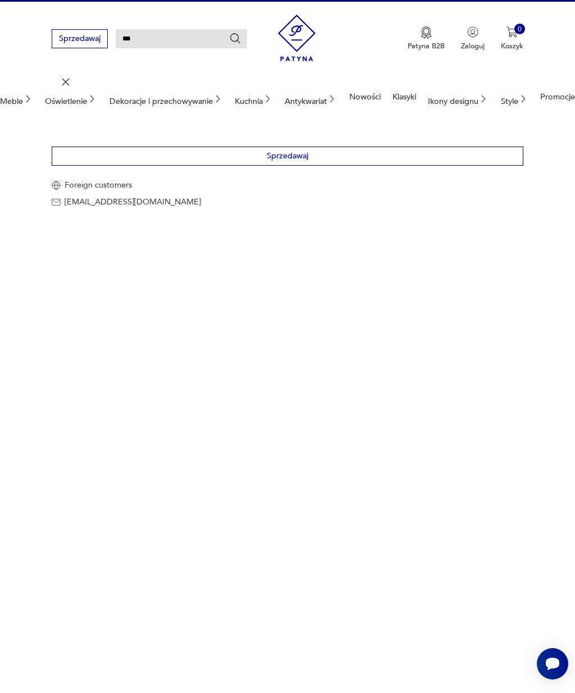
click at [459, 99] on div "Ikony designu" at bounding box center [458, 99] width 61 height 43
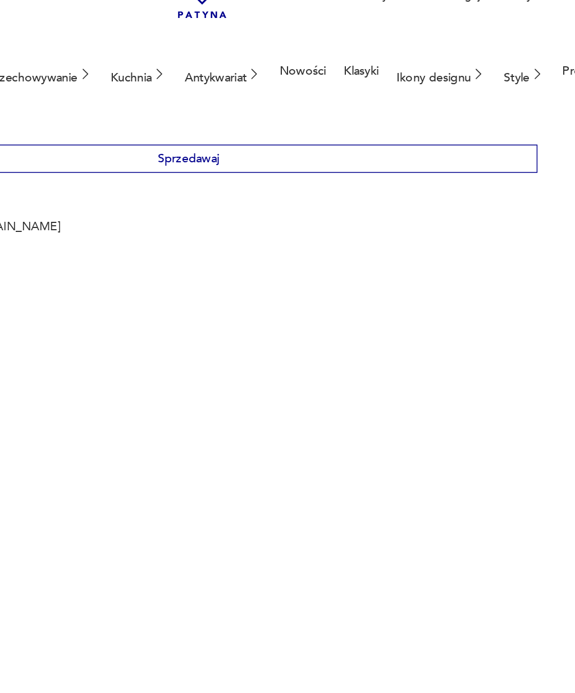
click at [428, 78] on div "Ikony designu" at bounding box center [458, 99] width 61 height 43
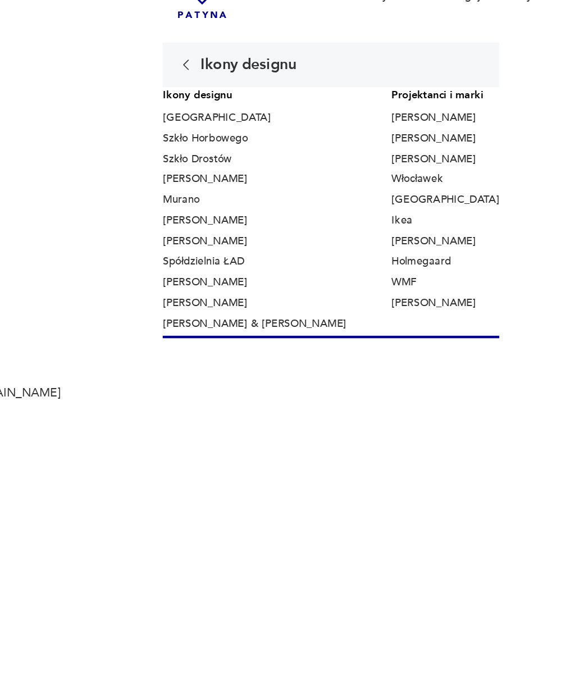
click at [425, 137] on link "Kai Kristianen" at bounding box center [453, 142] width 57 height 10
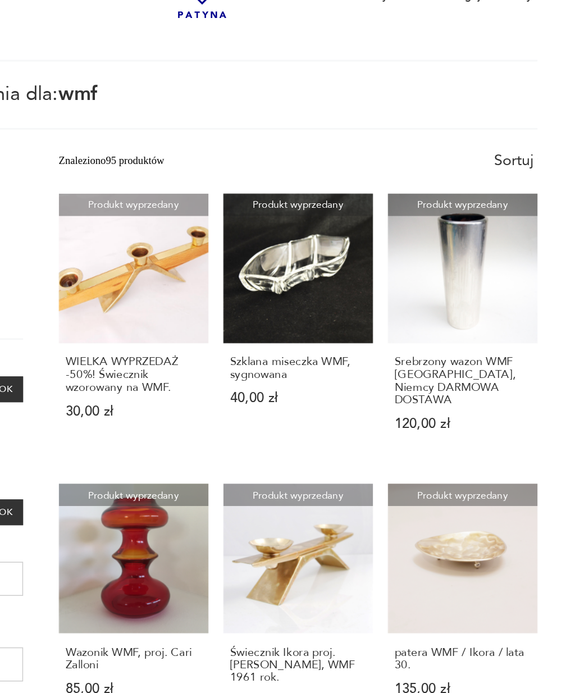
type input "**********"
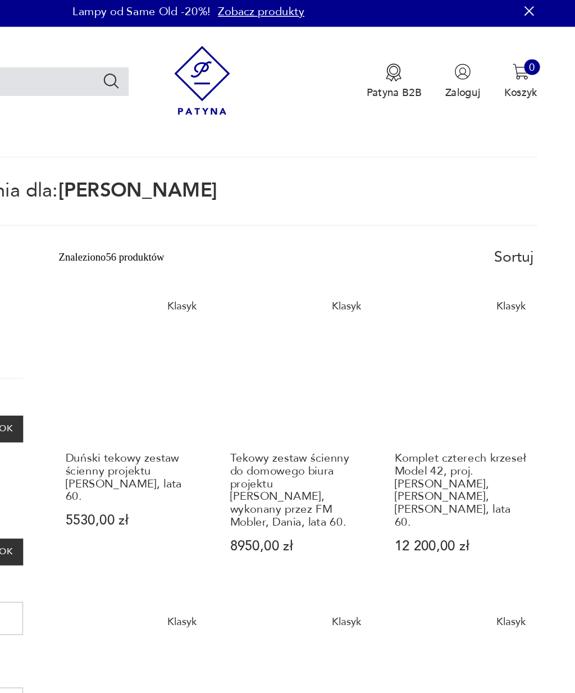
scroll to position [4, 0]
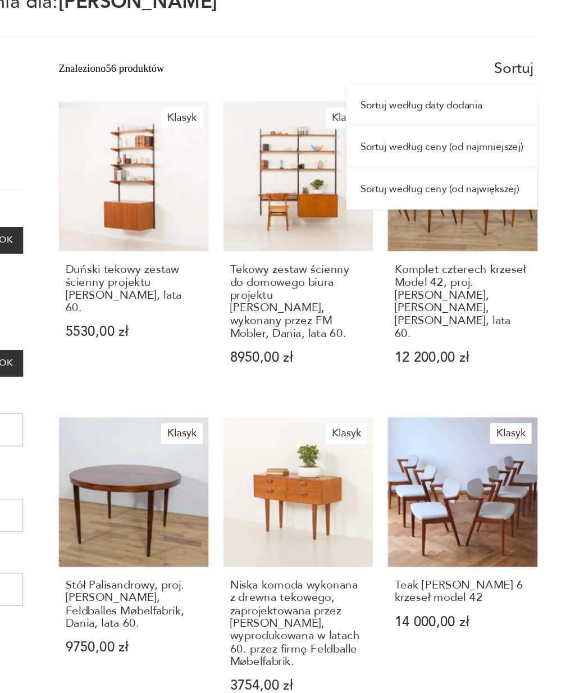
click at [395, 212] on div "Sortuj według ceny (od najmniejszej)" at bounding box center [459, 226] width 129 height 28
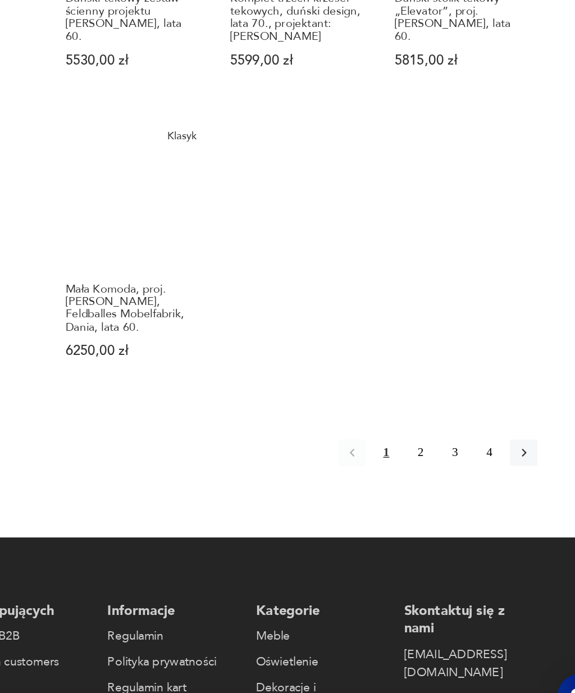
scroll to position [971, 0]
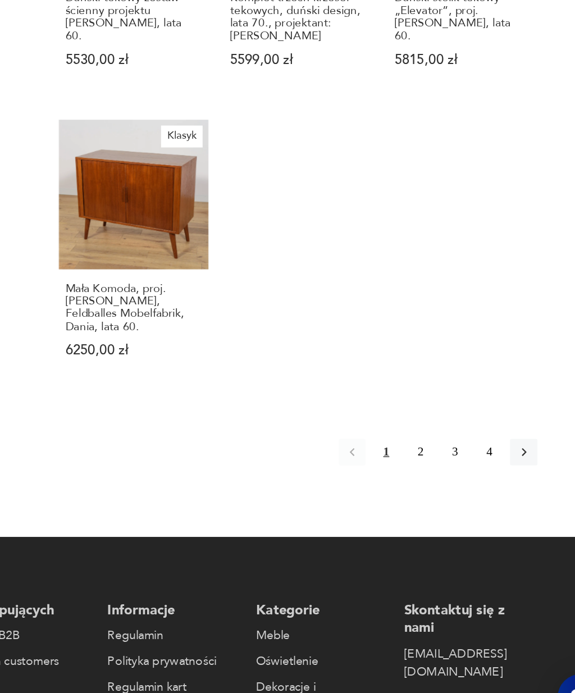
click at [510, 493] on icon "button" at bounding box center [515, 498] width 10 height 10
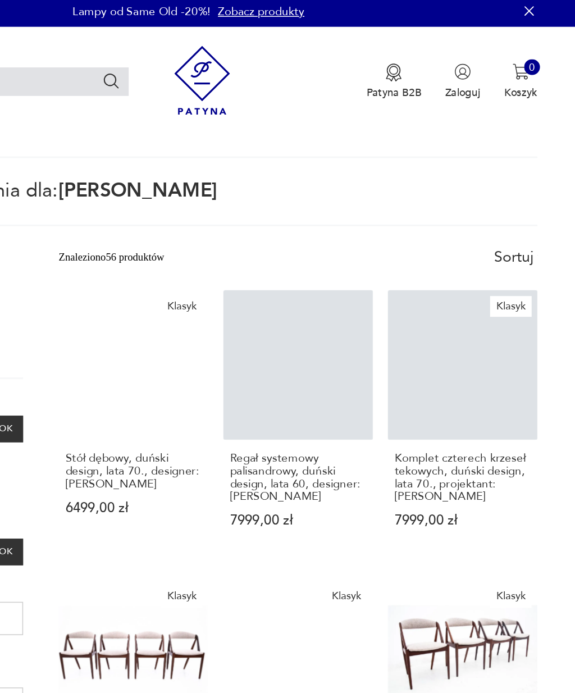
scroll to position [4, 0]
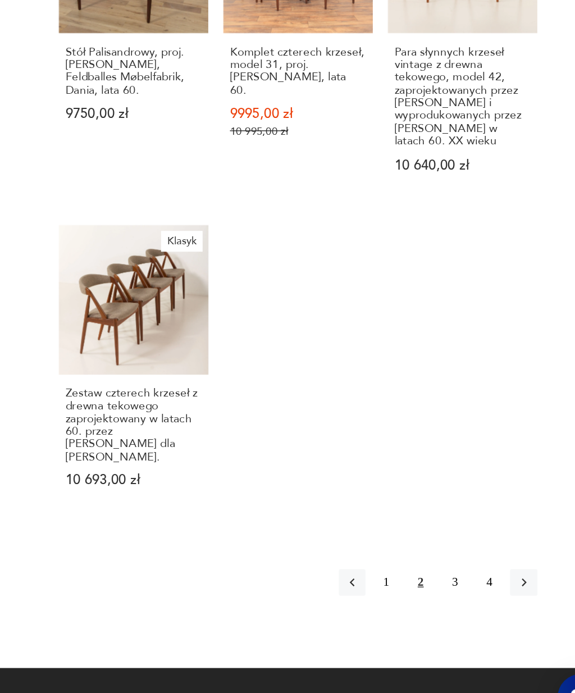
click at [459, 578] on button "3" at bounding box center [468, 587] width 18 height 18
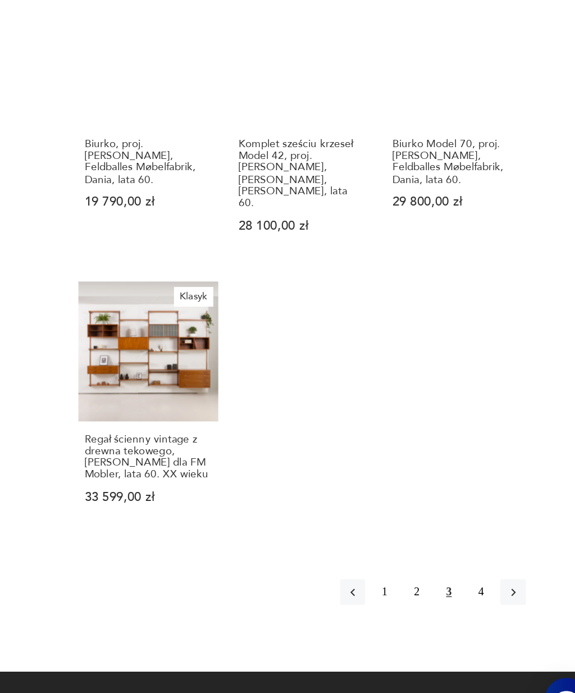
scroll to position [914, 0]
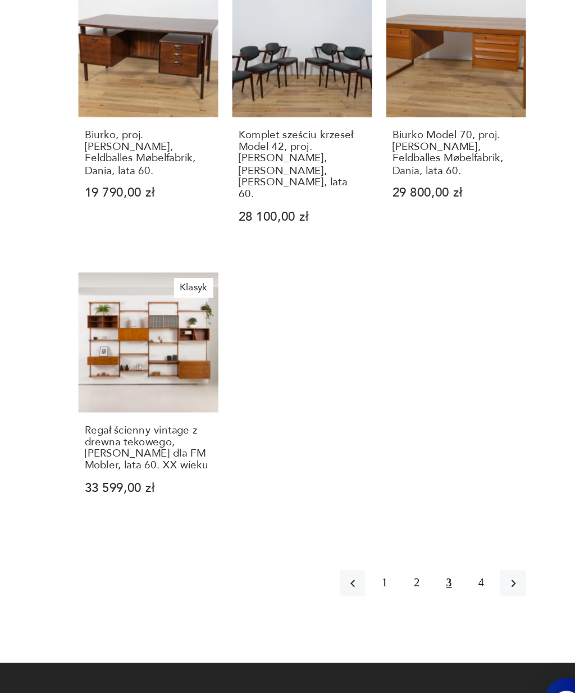
click at [482, 571] on button "4" at bounding box center [491, 580] width 18 height 18
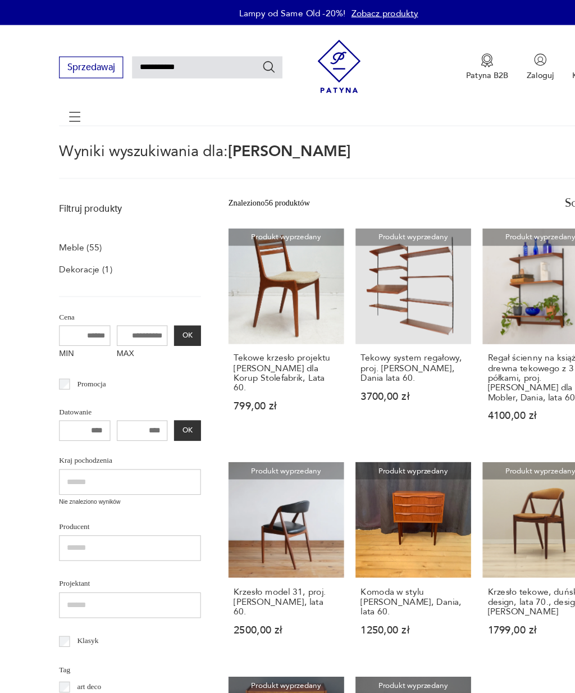
click at [67, 107] on icon at bounding box center [65, 102] width 39 height 39
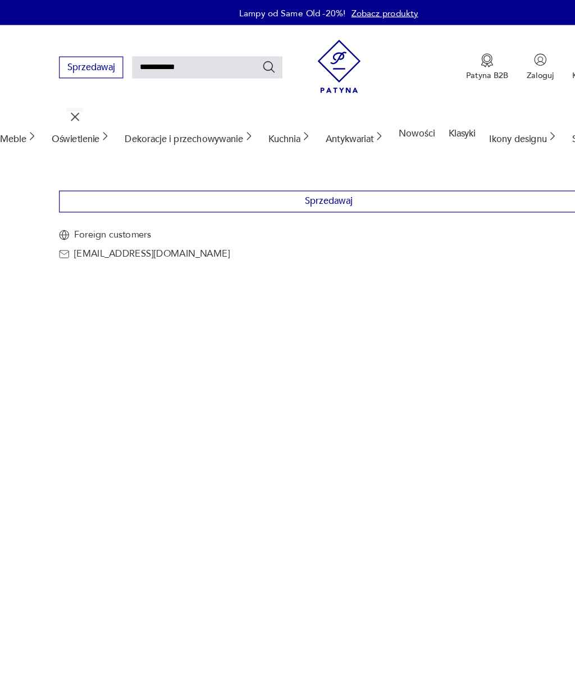
click at [460, 126] on div "Ikony designu" at bounding box center [458, 119] width 61 height 43
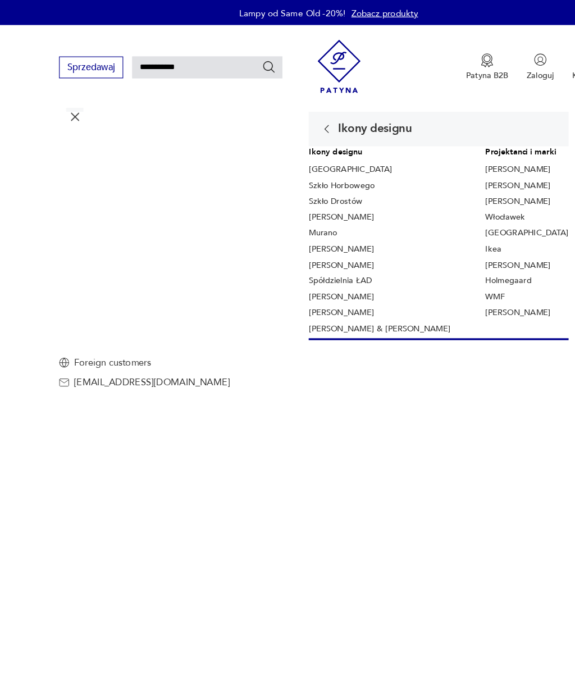
click at [361, 111] on div "Ikony designu" at bounding box center [321, 113] width 80 height 10
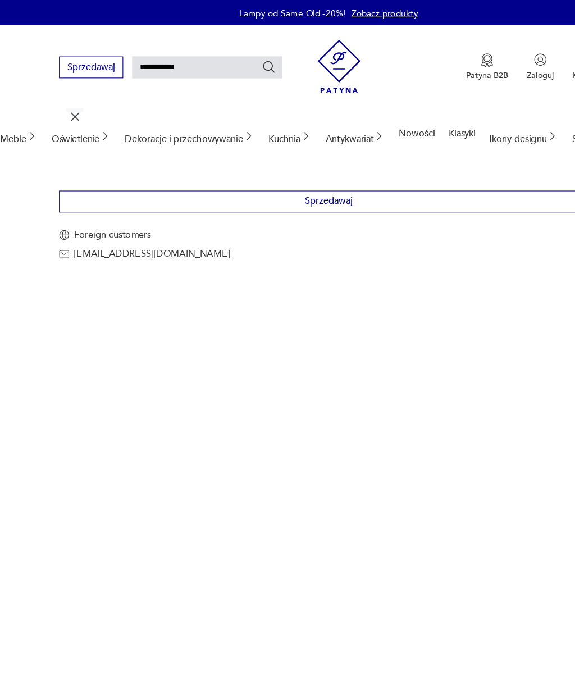
click at [339, 174] on button "Sprzedawaj" at bounding box center [288, 176] width 472 height 19
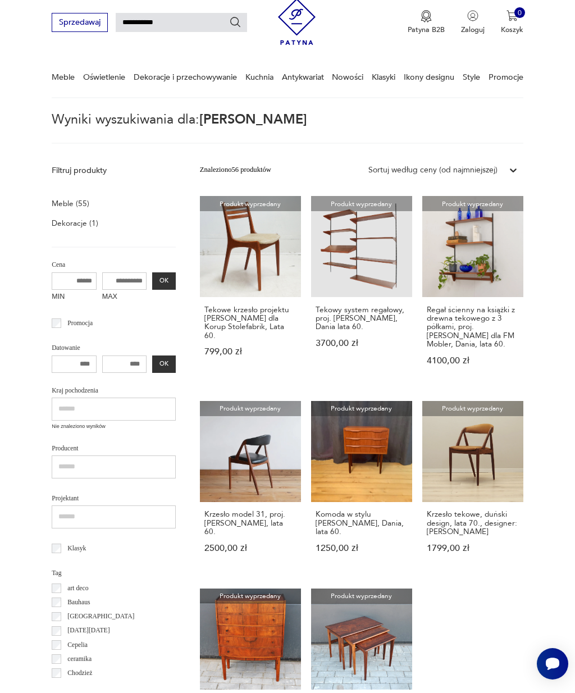
scroll to position [36, 0]
